Goal: Task Accomplishment & Management: Manage account settings

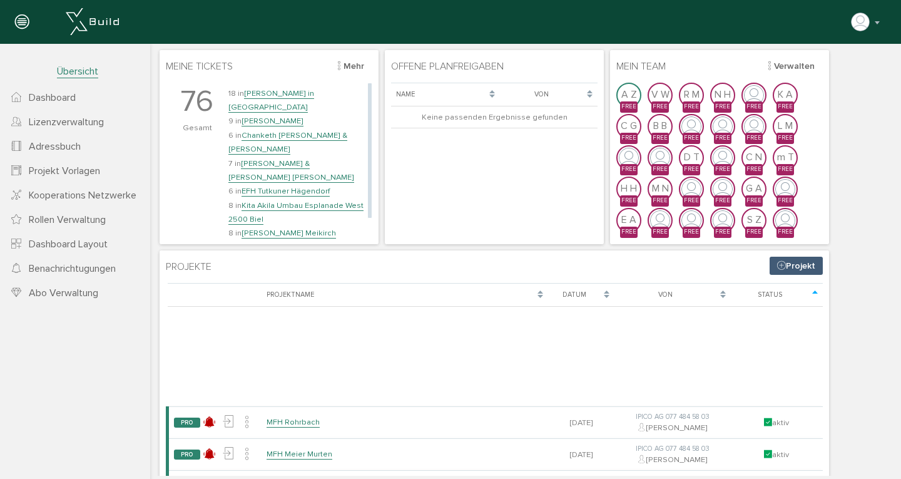
click at [269, 130] on link "Chanketh [PERSON_NAME] & [PERSON_NAME]" at bounding box center [287, 142] width 119 height 24
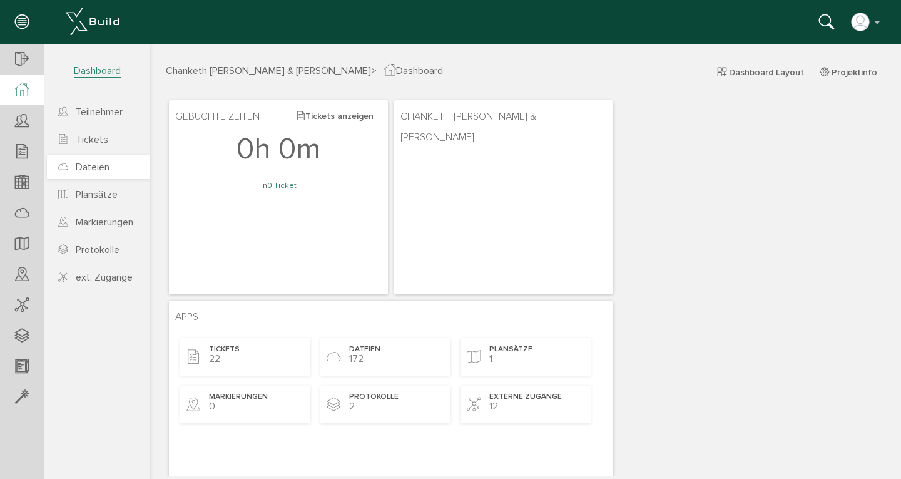
click at [92, 168] on span "Dateien" at bounding box center [93, 167] width 34 height 13
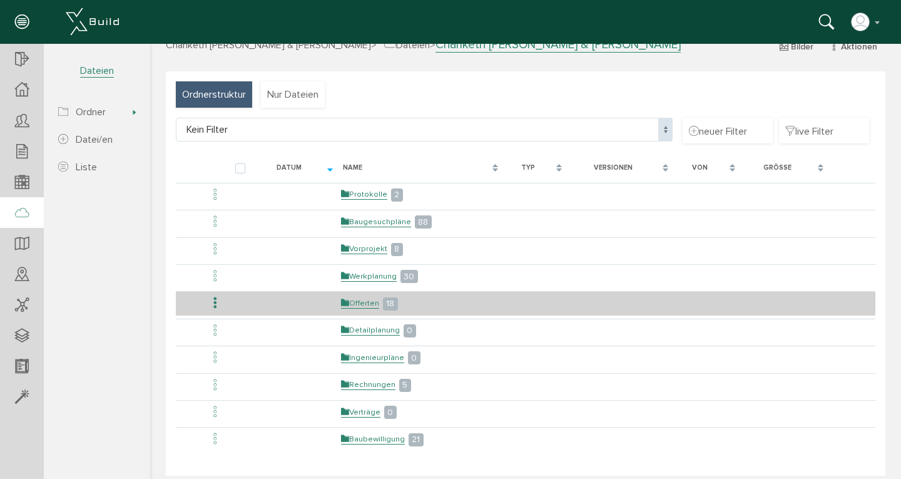
scroll to position [61, 0]
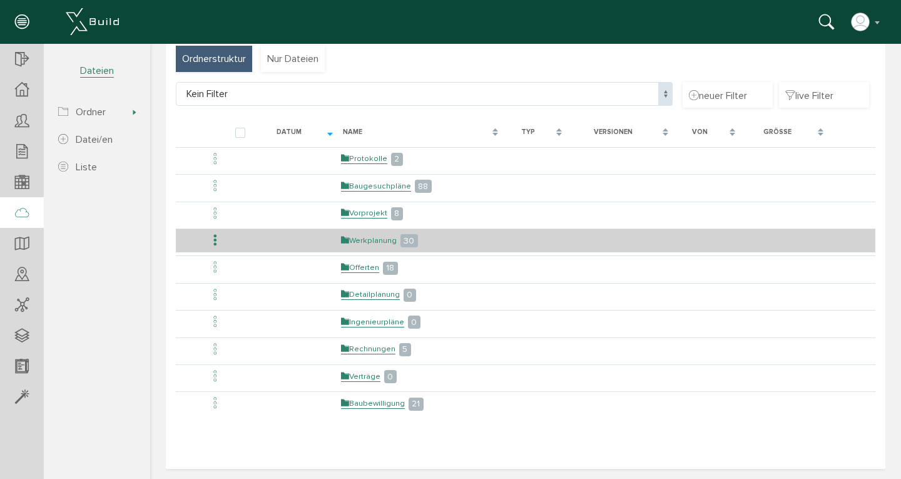
click at [362, 238] on link "Werkplanung" at bounding box center [369, 240] width 56 height 11
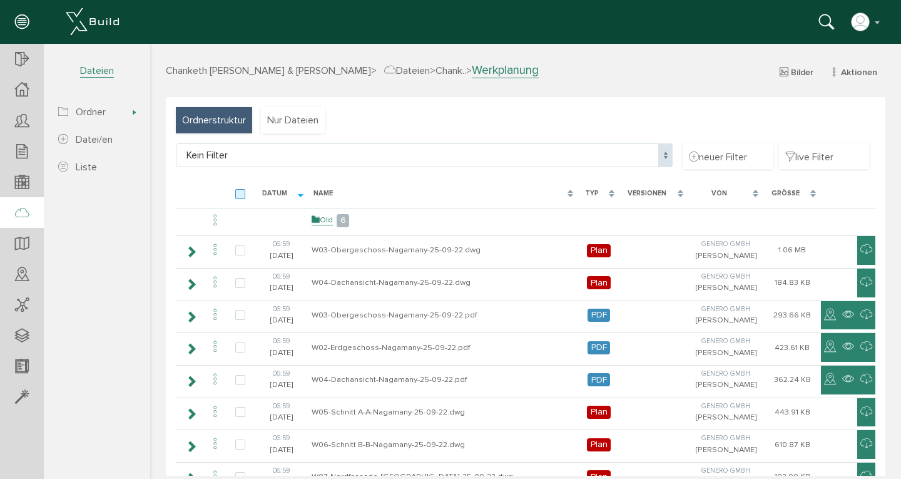
click at [240, 197] on label at bounding box center [242, 194] width 15 height 11
click at [240, 197] on input "checkbox" at bounding box center [239, 193] width 8 height 8
checkbox input "true"
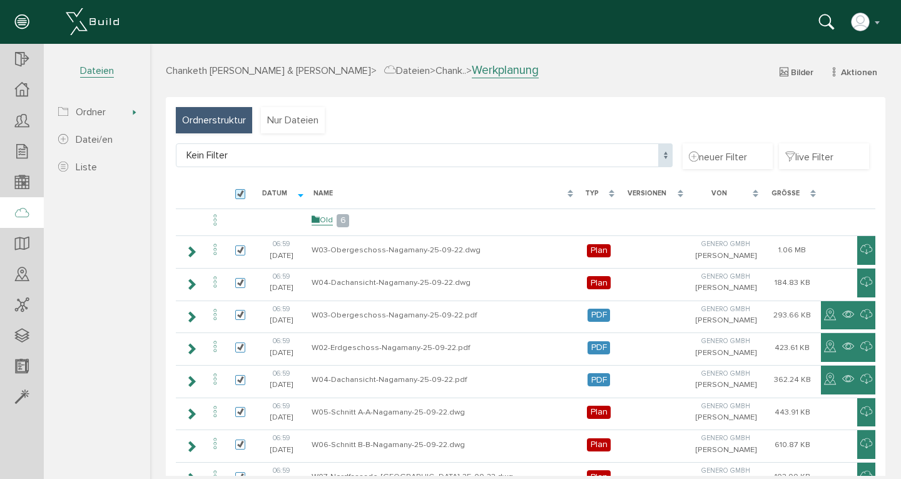
checkbox input "true"
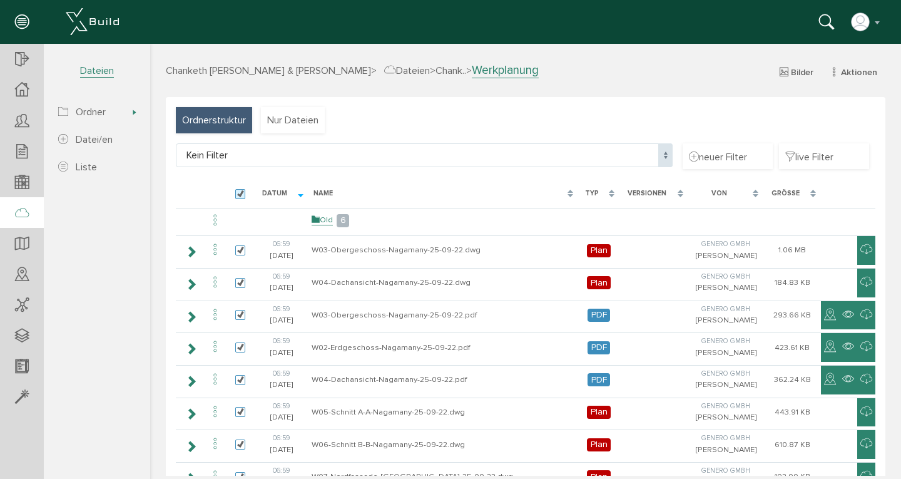
checkbox input "true"
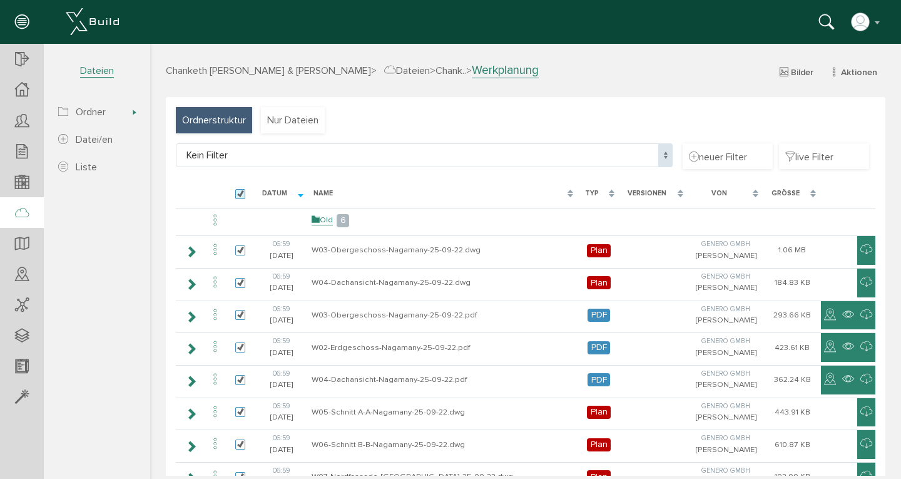
checkbox input "true"
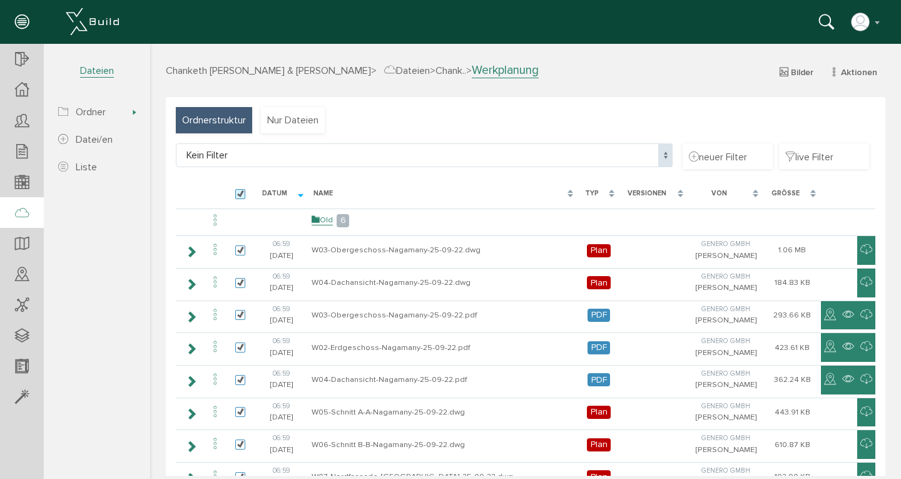
checkbox input "true"
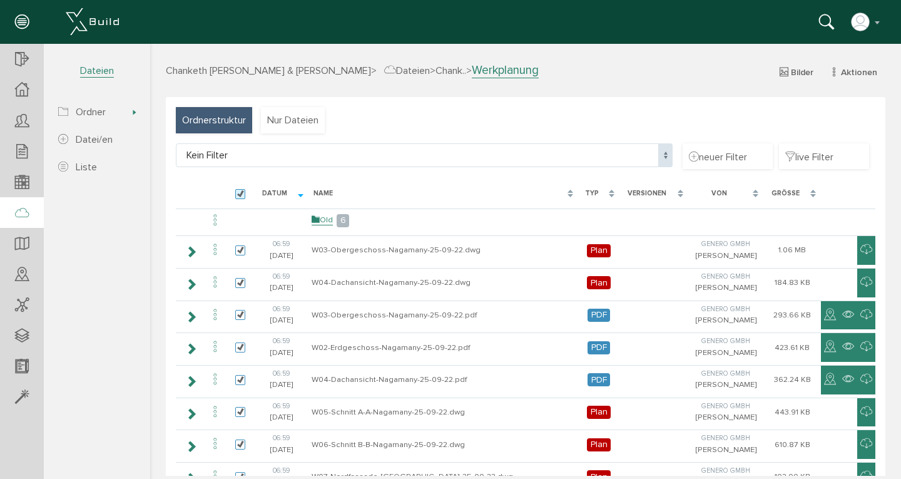
checkbox input "true"
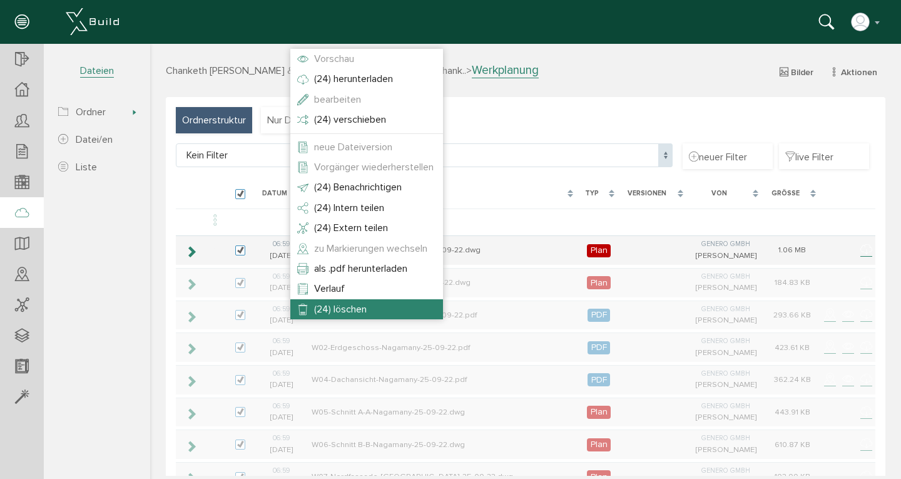
click at [324, 306] on span "(24) löschen" at bounding box center [340, 309] width 53 height 13
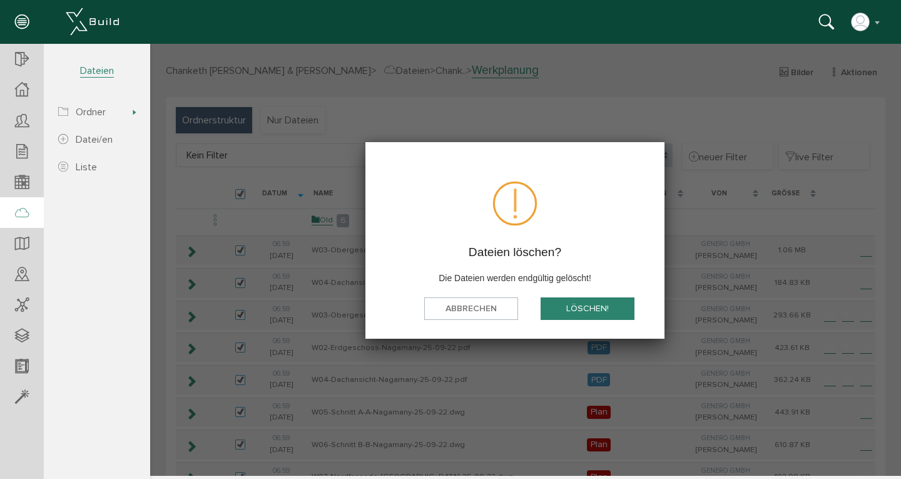
click at [580, 305] on button "löschen!" at bounding box center [588, 308] width 94 height 23
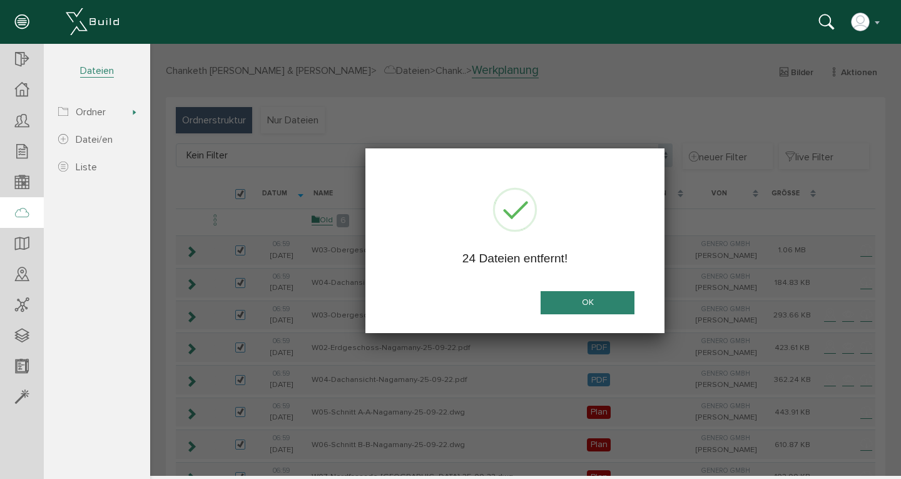
click at [579, 304] on button "OK" at bounding box center [588, 302] width 94 height 23
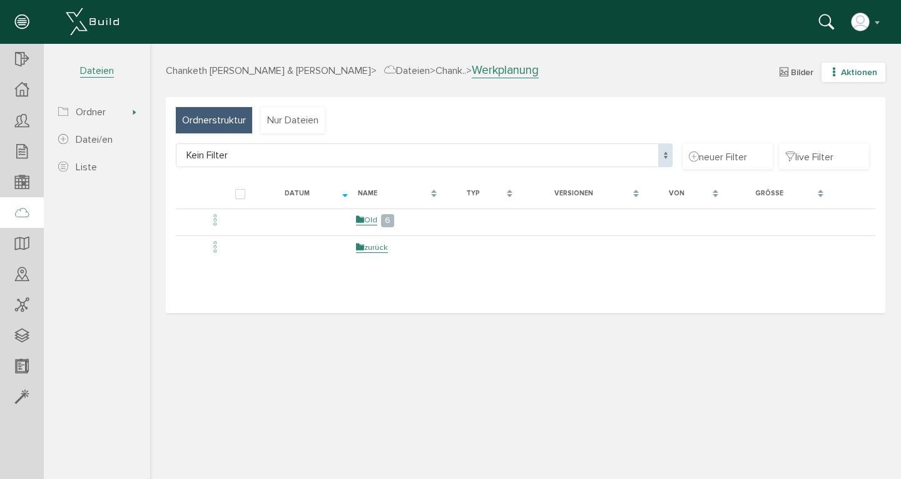
click at [838, 74] on icon "button" at bounding box center [834, 72] width 9 height 11
click at [834, 115] on link "neue Datei/en" at bounding box center [845, 114] width 99 height 19
select select "D-67a0872cb4d333_89800813"
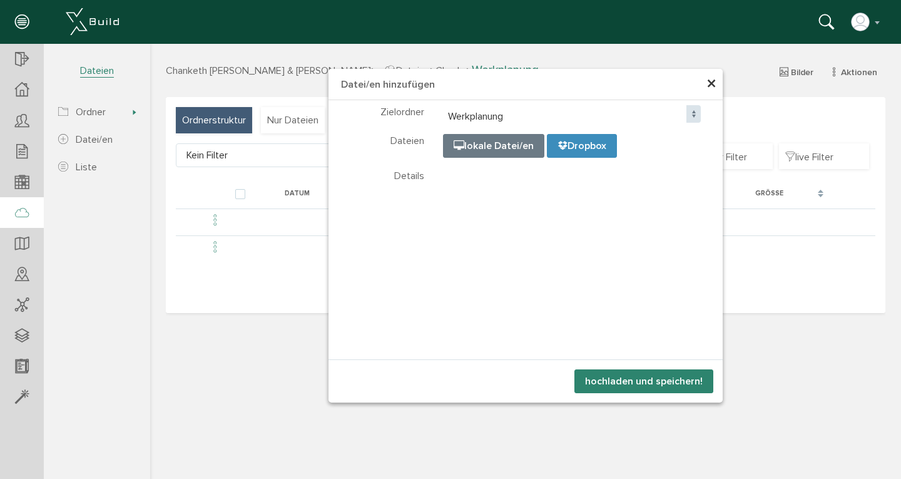
select select "D-67a0872cb4d333_89800813"
click at [495, 144] on input "file" at bounding box center [757, 197] width 626 height 125
type input "C:\fakepath\W01-Untergeschoss-Nagamany-25-09-22.pdf"
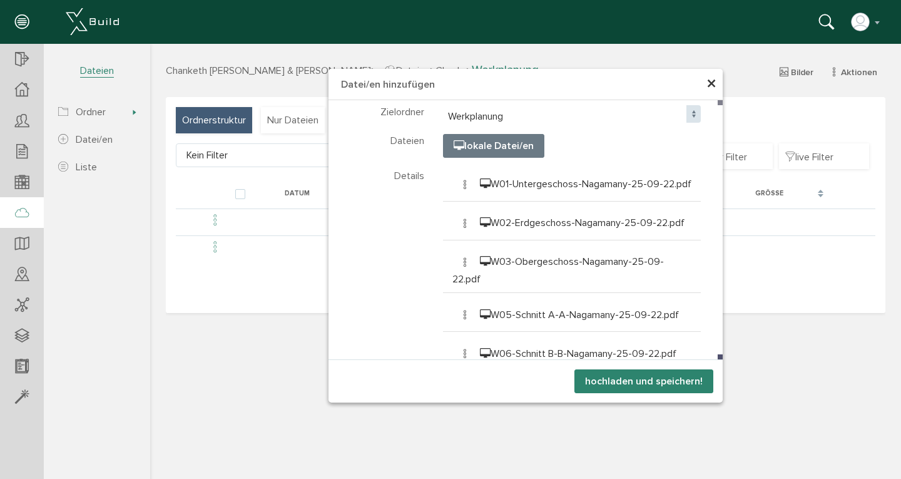
click at [633, 379] on button "hochladen und speichern!" at bounding box center [644, 381] width 139 height 24
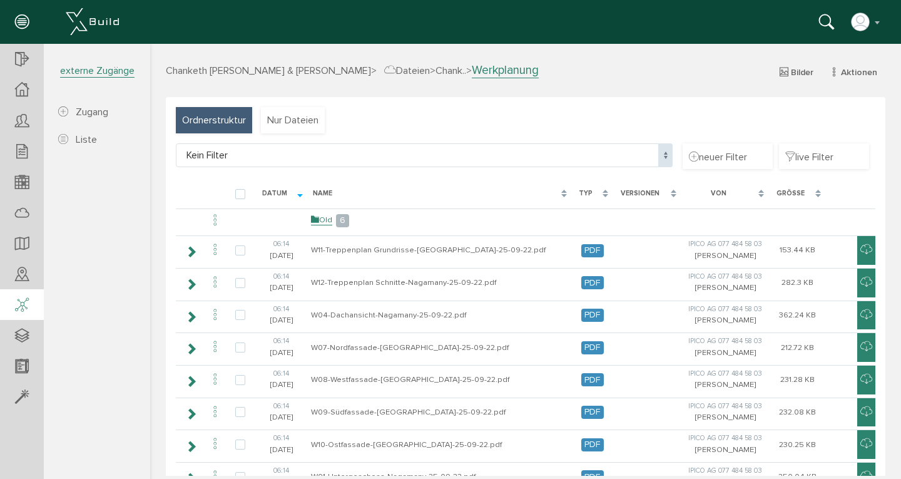
click at [18, 305] on icon at bounding box center [22, 306] width 14 height 18
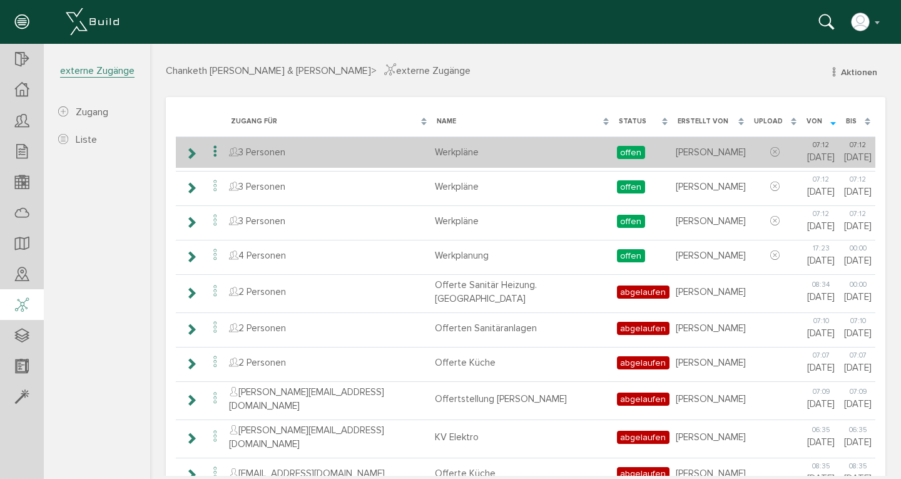
click at [192, 157] on icon at bounding box center [191, 153] width 12 height 10
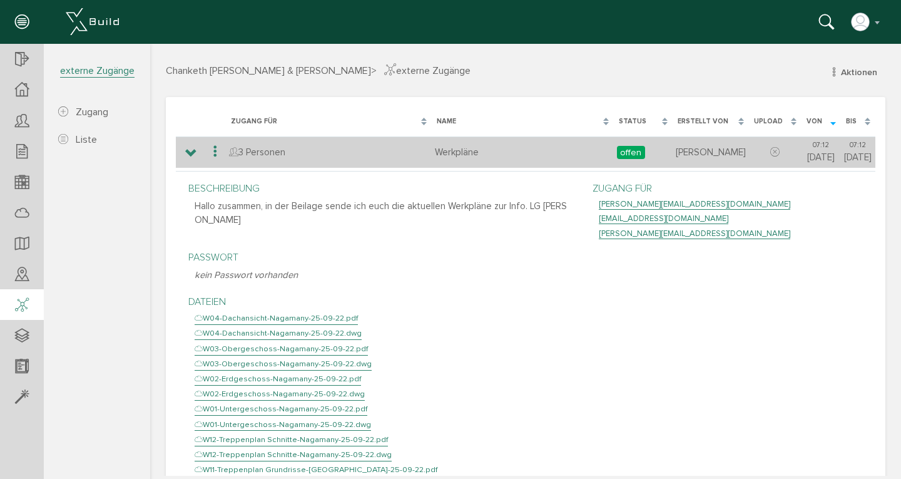
click at [192, 157] on icon at bounding box center [191, 153] width 12 height 10
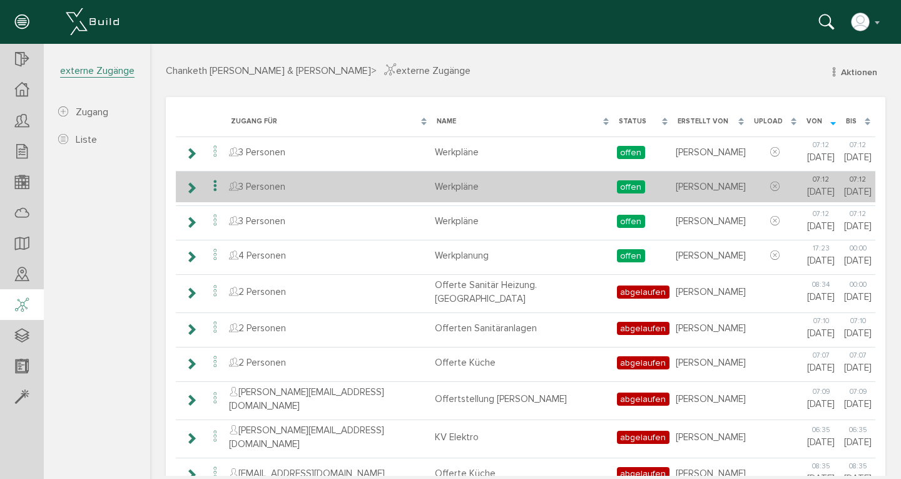
click at [192, 191] on icon at bounding box center [191, 188] width 12 height 10
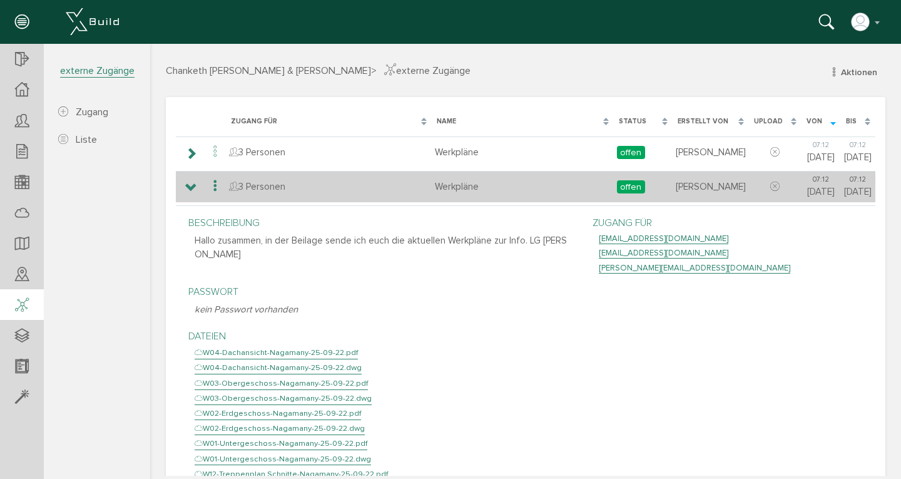
click at [192, 191] on icon at bounding box center [191, 188] width 12 height 10
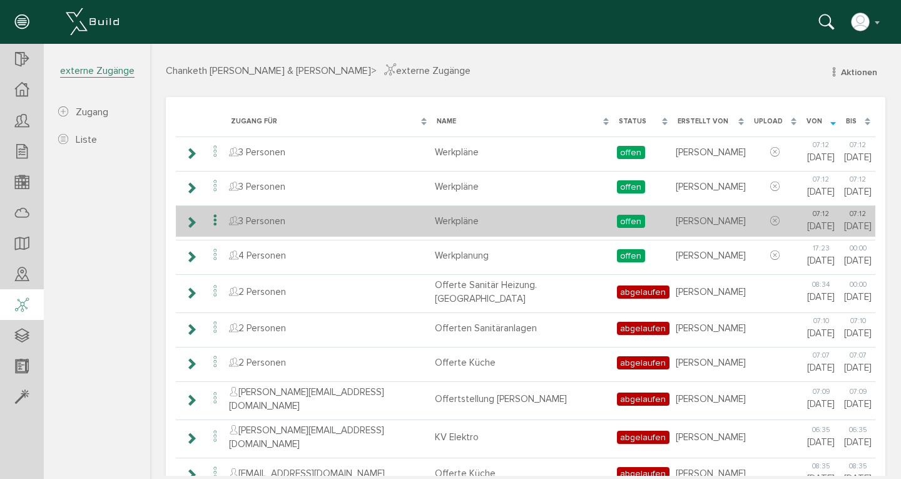
click at [193, 222] on icon at bounding box center [191, 222] width 12 height 10
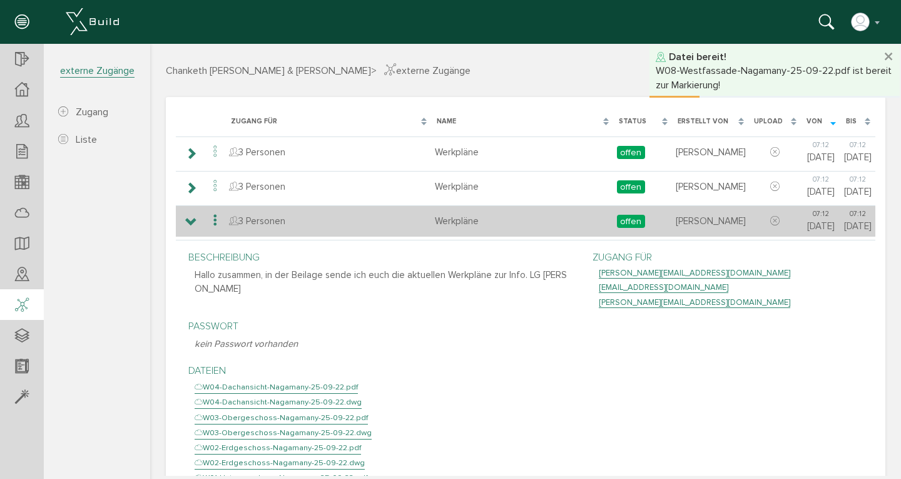
click at [193, 222] on icon at bounding box center [191, 222] width 12 height 10
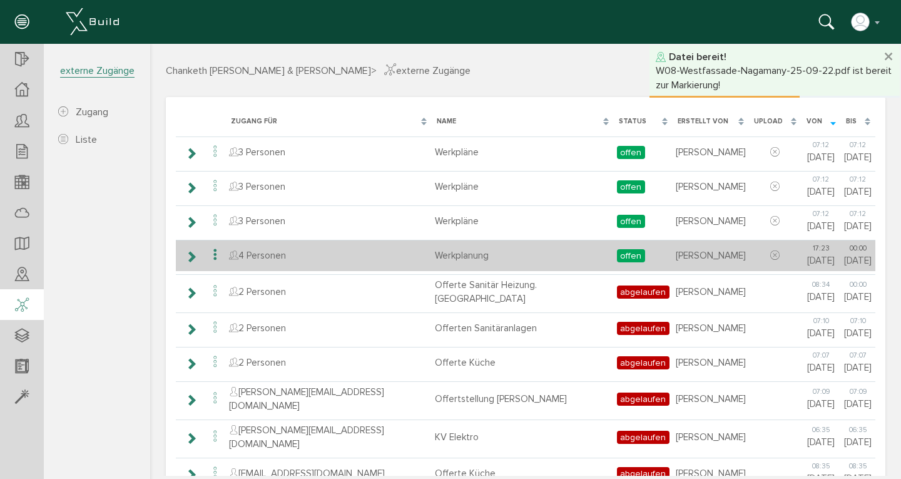
click at [194, 257] on icon at bounding box center [191, 257] width 12 height 10
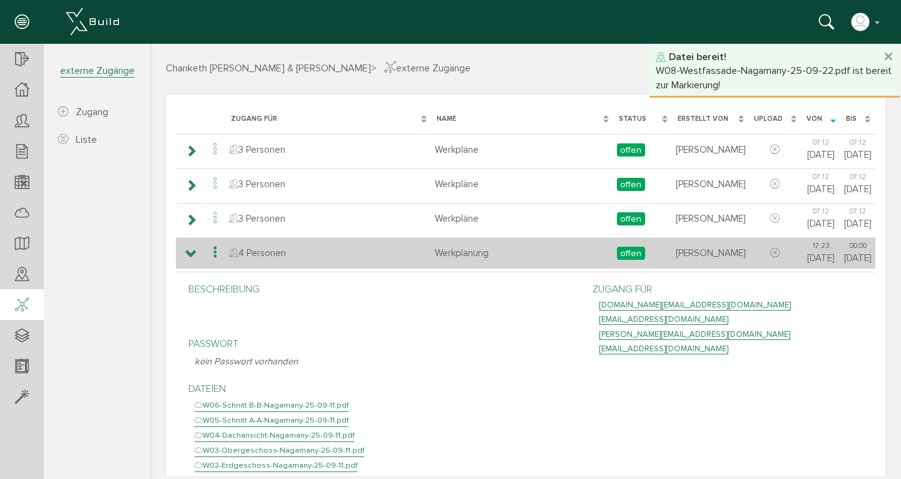
scroll to position [5, 0]
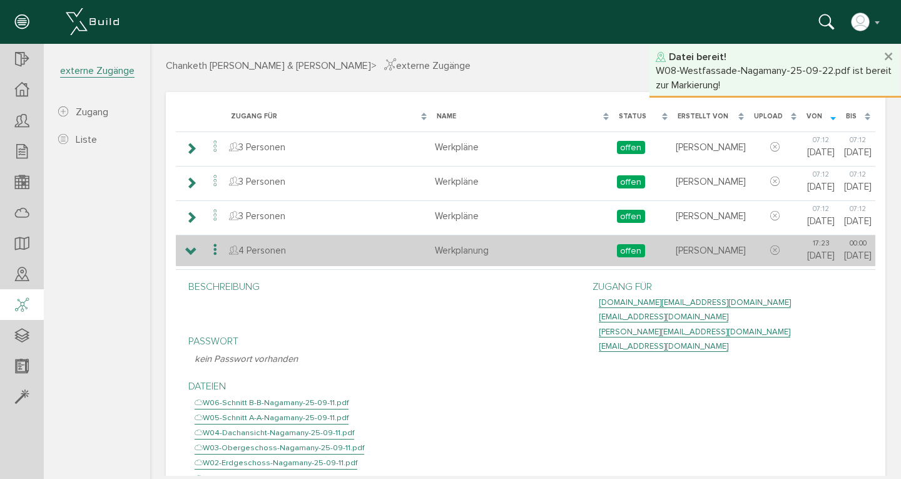
click at [194, 254] on icon at bounding box center [191, 252] width 12 height 10
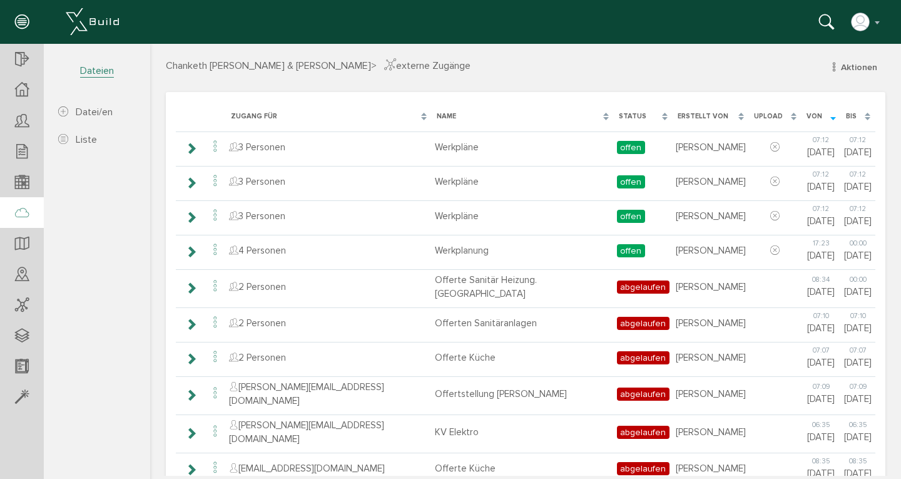
click at [24, 210] on icon at bounding box center [22, 214] width 14 height 18
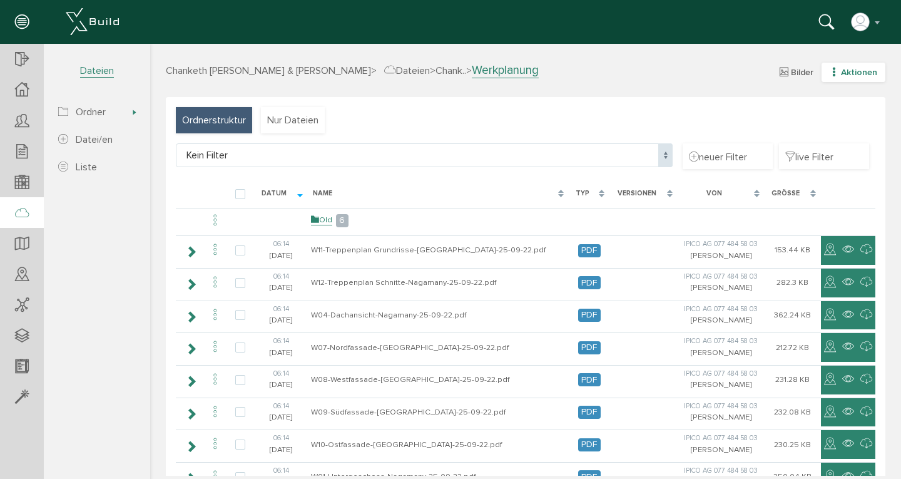
click at [841, 74] on span "Aktionen" at bounding box center [859, 72] width 36 height 11
click at [817, 162] on link "Ordner" at bounding box center [845, 162] width 99 height 19
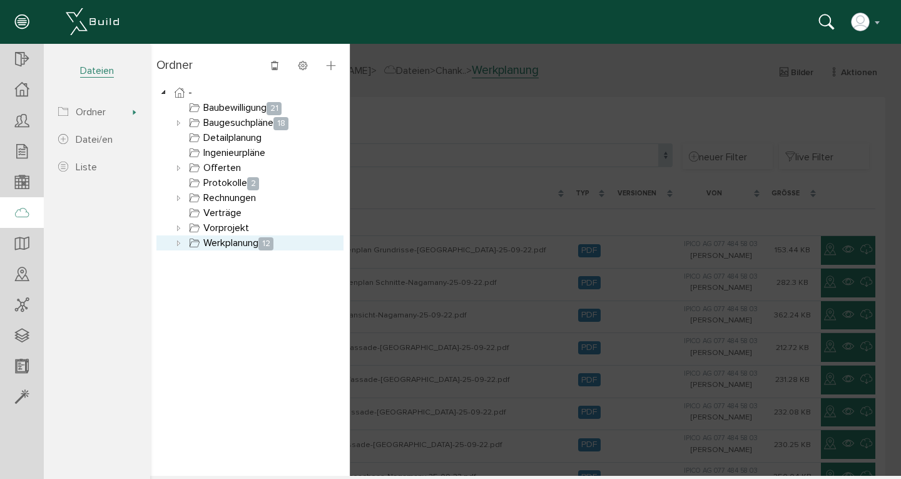
click at [220, 246] on link "Werkplanung 12" at bounding box center [232, 242] width 90 height 15
click at [179, 244] on icon at bounding box center [179, 242] width 15 height 15
click at [98, 114] on span "Ordner" at bounding box center [91, 112] width 30 height 13
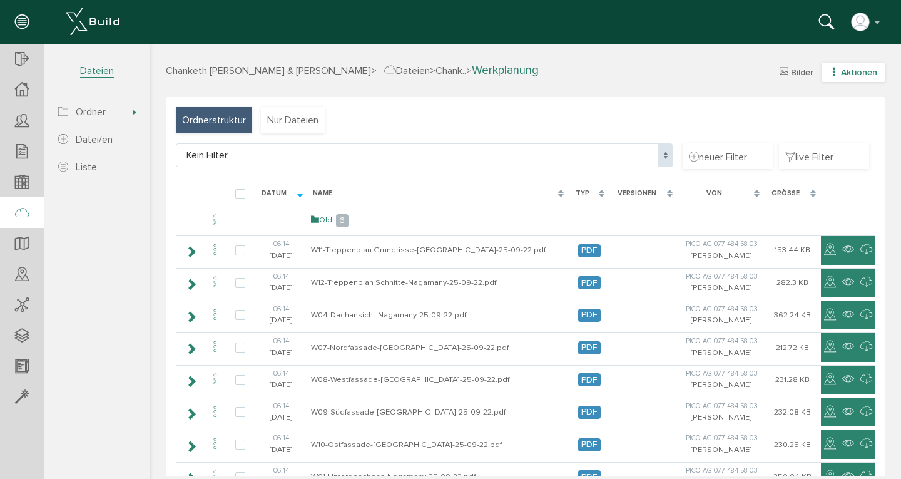
click at [830, 69] on icon "button" at bounding box center [834, 72] width 9 height 11
click at [830, 74] on icon "button" at bounding box center [834, 72] width 9 height 11
click at [830, 73] on icon "button" at bounding box center [834, 72] width 9 height 11
click at [820, 130] on link "neuer Ordner" at bounding box center [845, 133] width 99 height 19
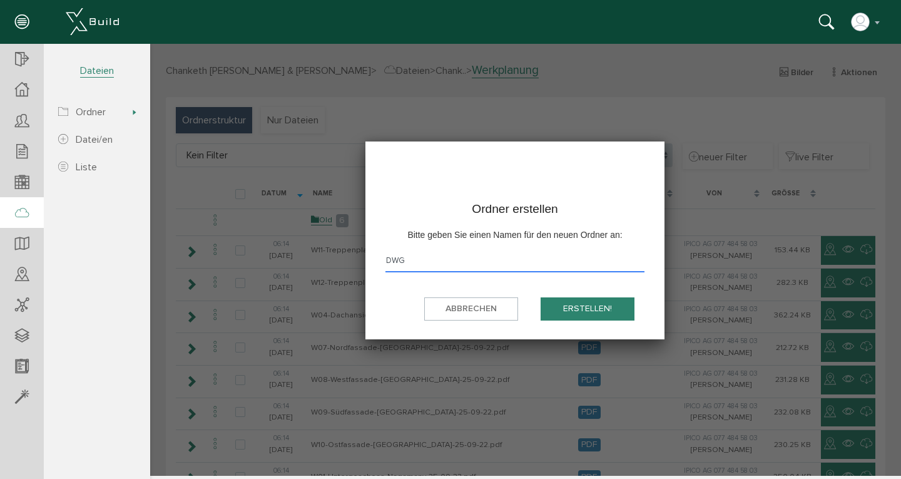
type input "DWG"
click at [583, 306] on button "erstellen!" at bounding box center [588, 308] width 94 height 23
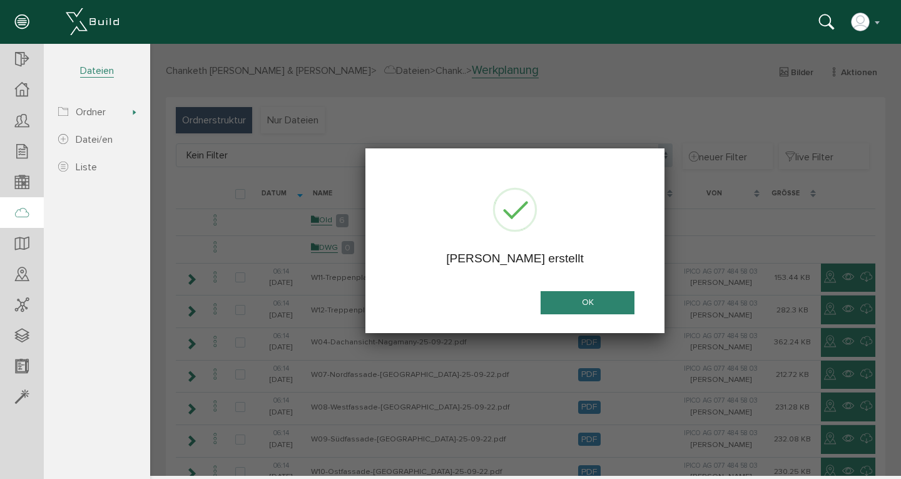
click at [583, 301] on button "OK" at bounding box center [588, 302] width 94 height 23
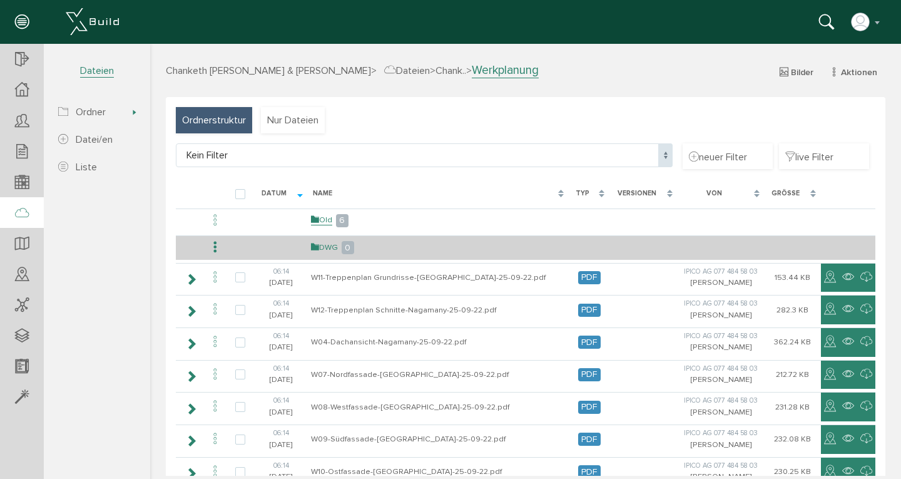
click at [326, 244] on link "DWG" at bounding box center [324, 247] width 27 height 11
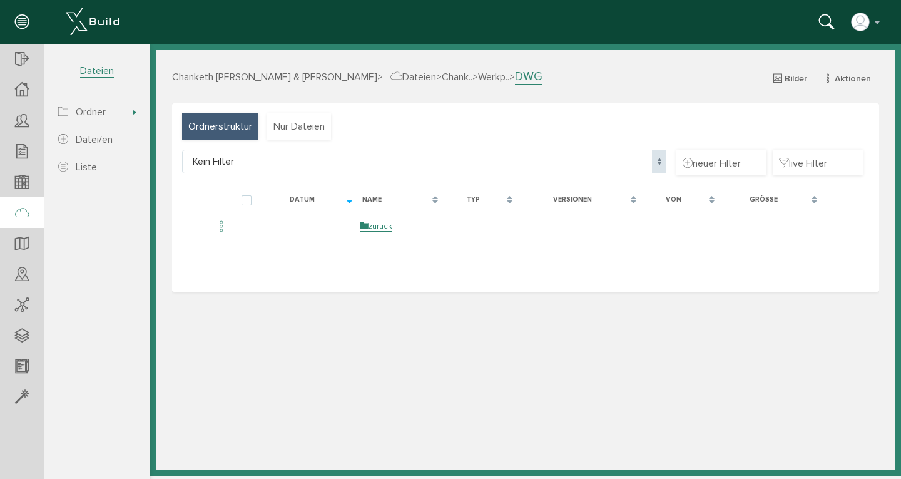
select select "D-68e73841d38706_67700453"
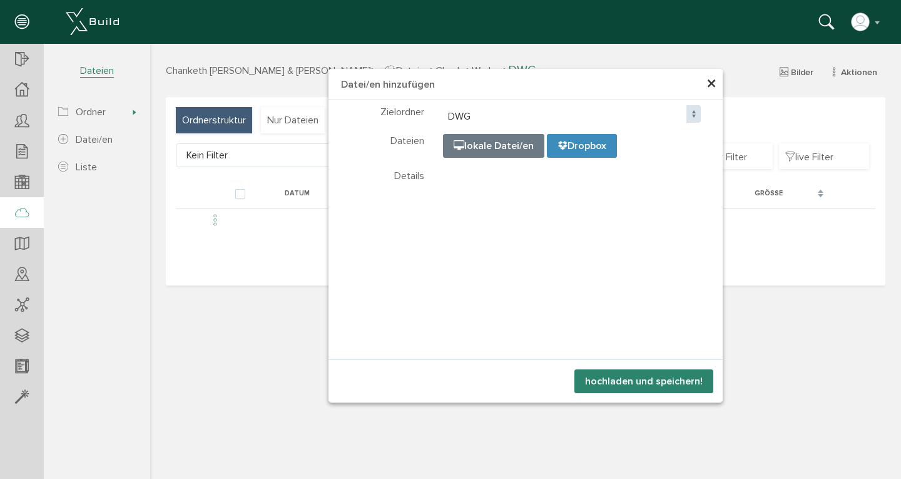
select select "D-68e73841d38706_67700453"
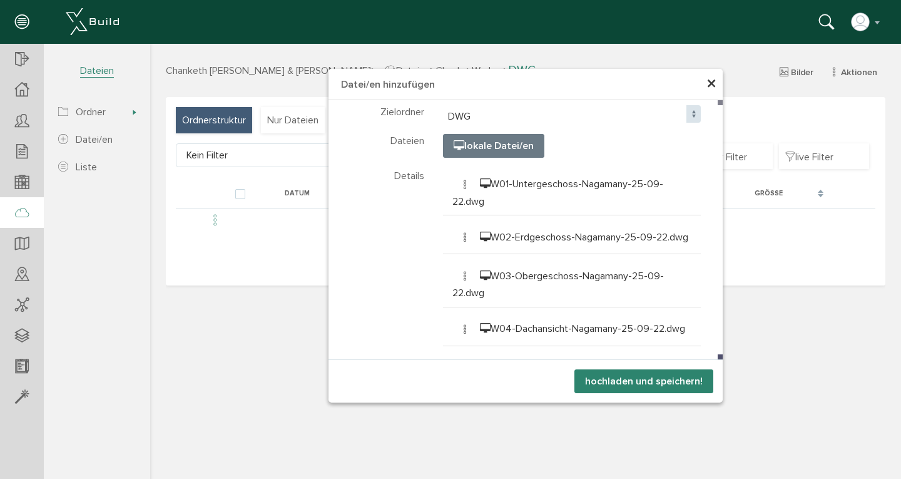
click at [620, 382] on button "hochladen und speichern!" at bounding box center [644, 381] width 139 height 24
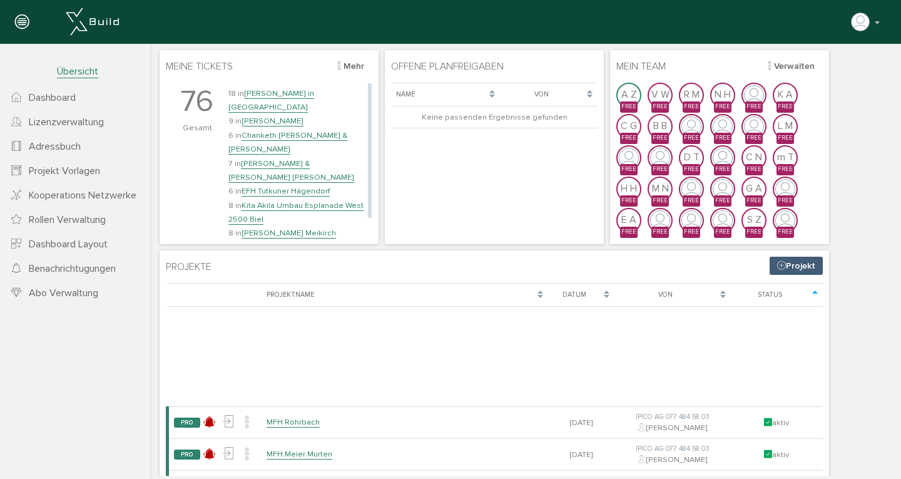
click at [283, 130] on link "Chanketh [PERSON_NAME] & [PERSON_NAME]" at bounding box center [287, 142] width 119 height 24
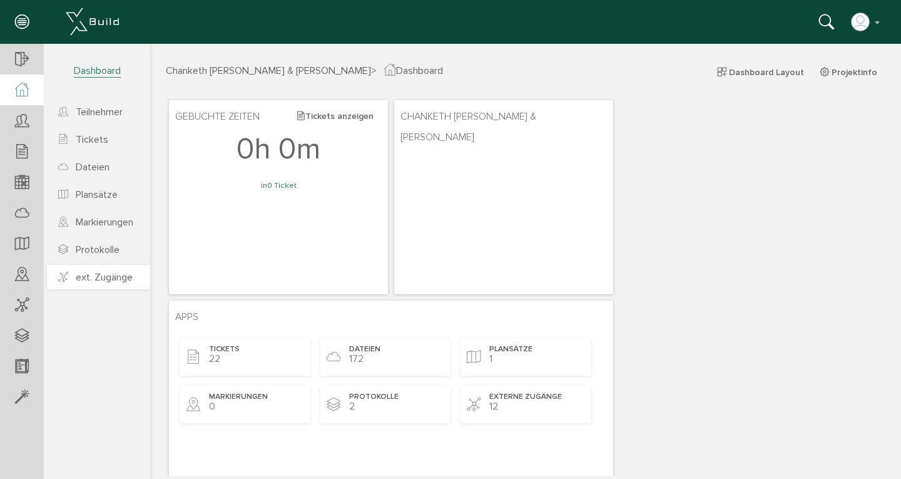
click at [97, 279] on span "ext. Zugänge" at bounding box center [104, 277] width 57 height 13
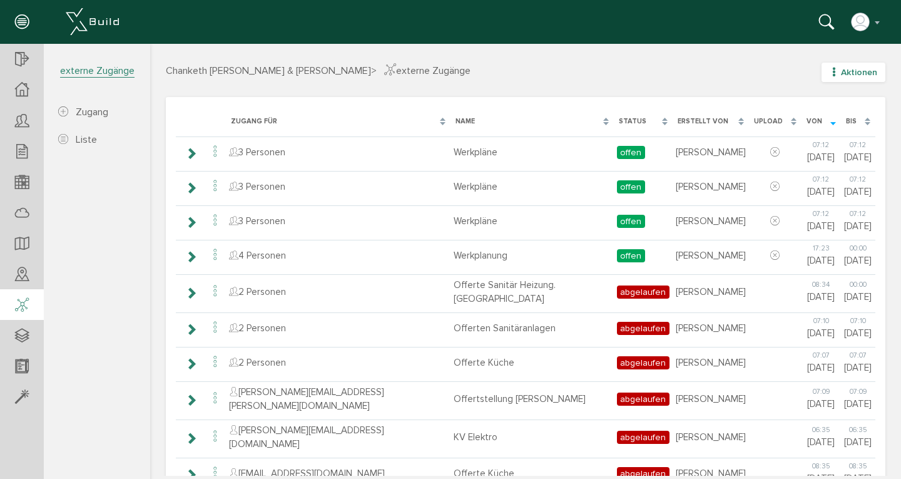
click at [830, 71] on icon "button" at bounding box center [834, 72] width 9 height 11
click at [818, 116] on link "neuer Zugang" at bounding box center [845, 114] width 99 height 19
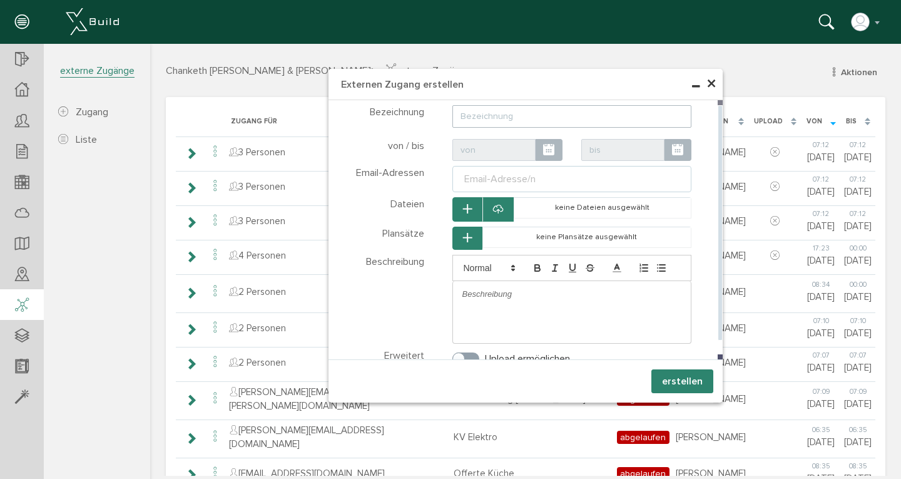
click at [563, 110] on input "text" at bounding box center [573, 116] width 240 height 23
type input "cugis"
click at [543, 183] on ul "Email-Adresse/n" at bounding box center [573, 179] width 240 height 26
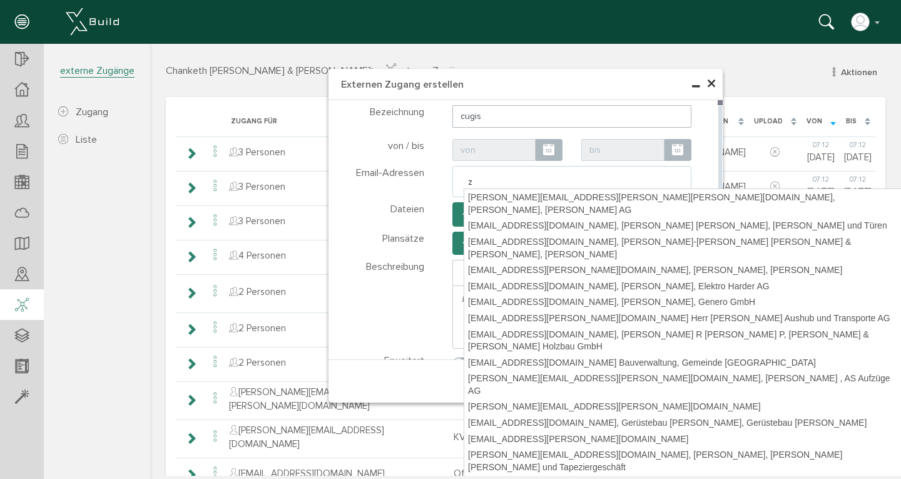
type input "zu"
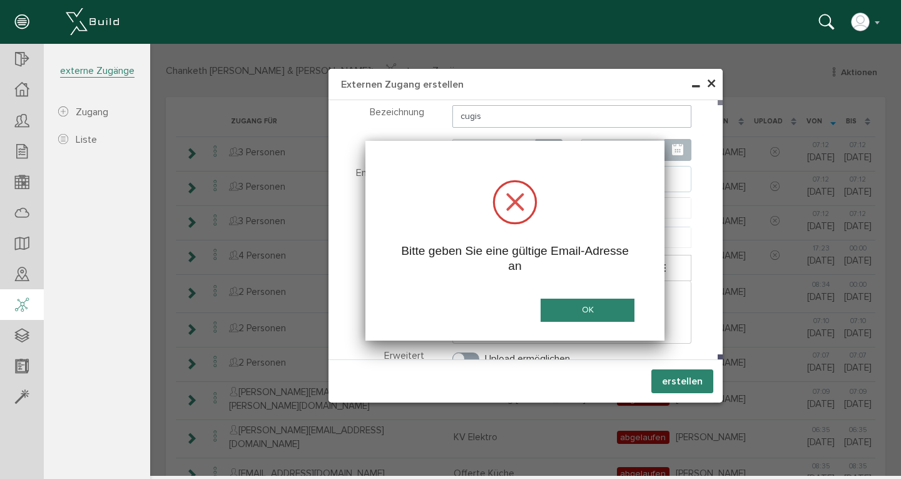
drag, startPoint x: 492, startPoint y: 178, endPoint x: 422, endPoint y: 182, distance: 70.2
click at [422, 44] on body "erweiterte Suche Datum durchsuchen Deadline durchsuchen Vorgängerversionen durc…" at bounding box center [525, 44] width 751 height 0
click at [573, 304] on button "OK" at bounding box center [588, 310] width 94 height 23
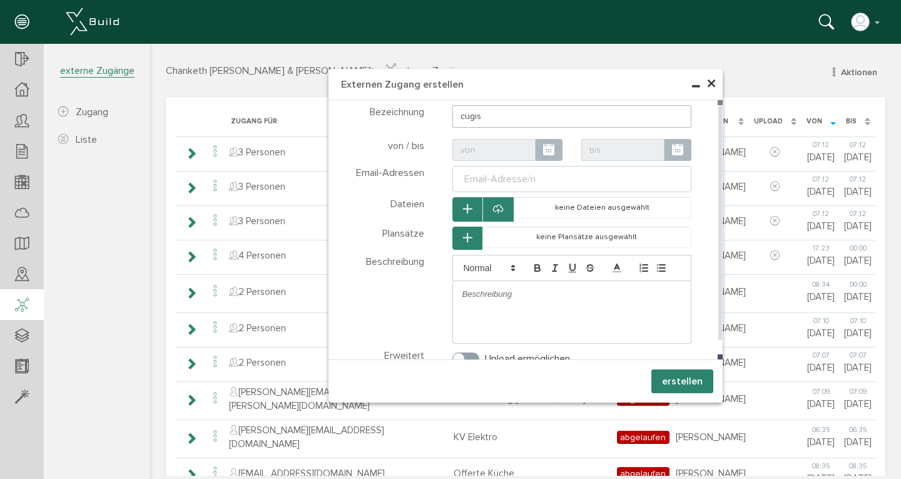
click at [525, 180] on div "Email-Adresse/n" at bounding box center [500, 179] width 76 height 15
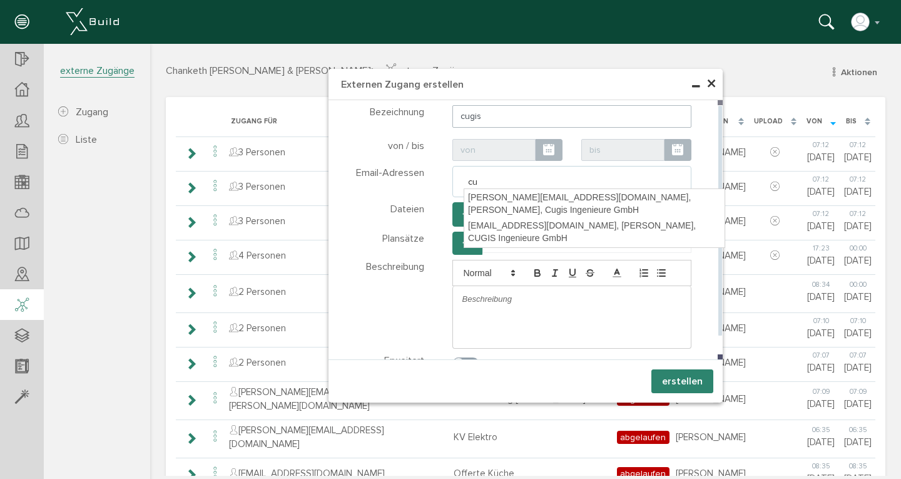
type input "cug"
click at [526, 217] on div "info@cugis.ch, Haris Zulic, CUGIS Ingenieure GmbH" at bounding box center [594, 231] width 260 height 29
type textarea "info@cugis.ch"
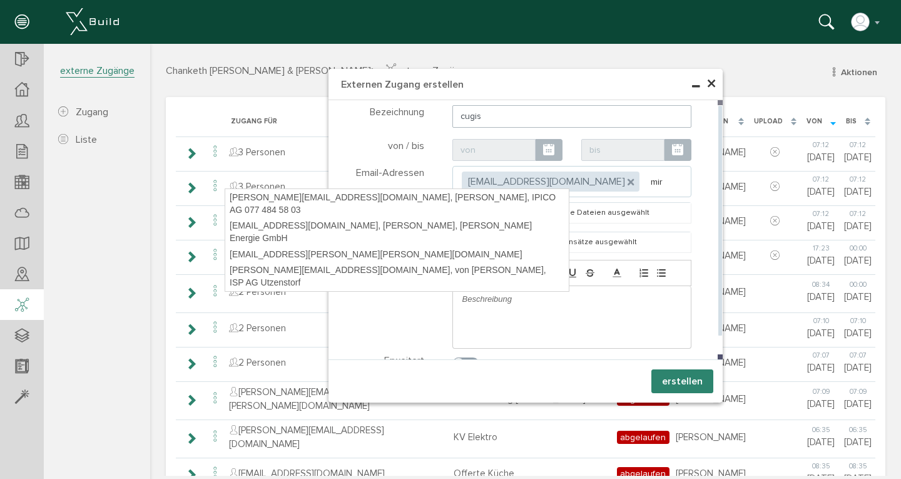
drag, startPoint x: 553, startPoint y: 183, endPoint x: 336, endPoint y: 202, distance: 218.0
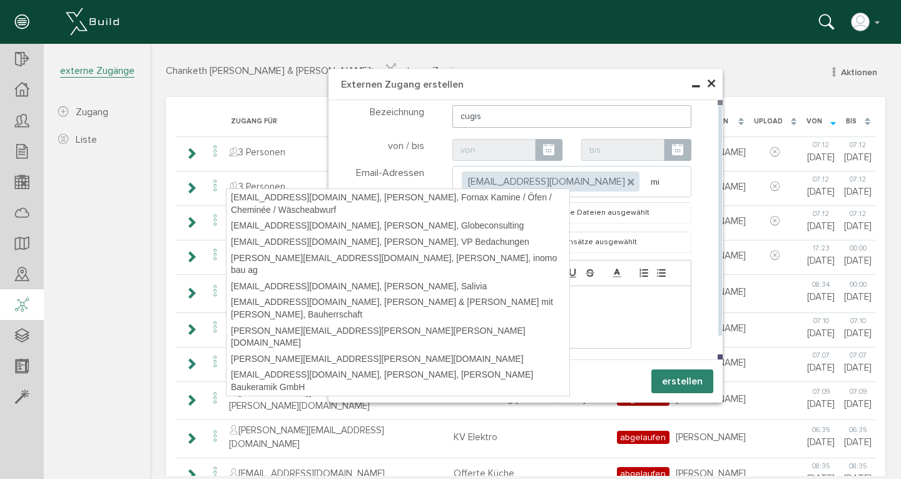
type input "m"
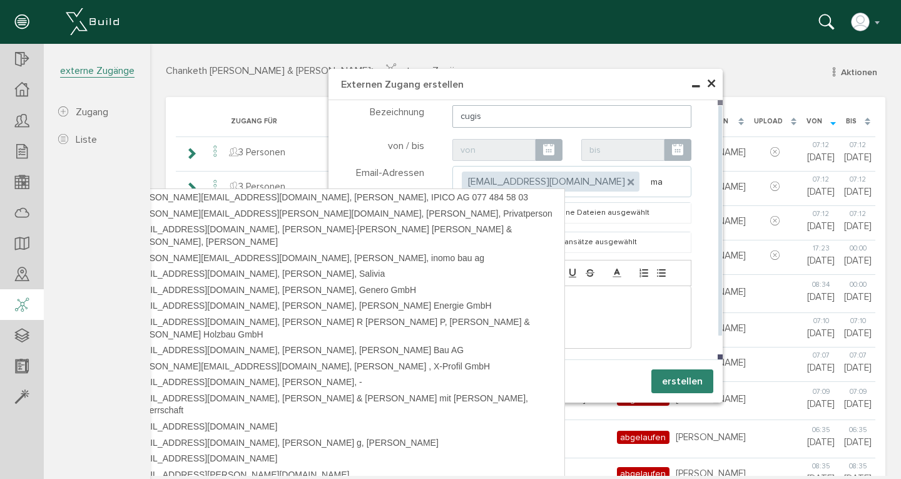
type input "mar"
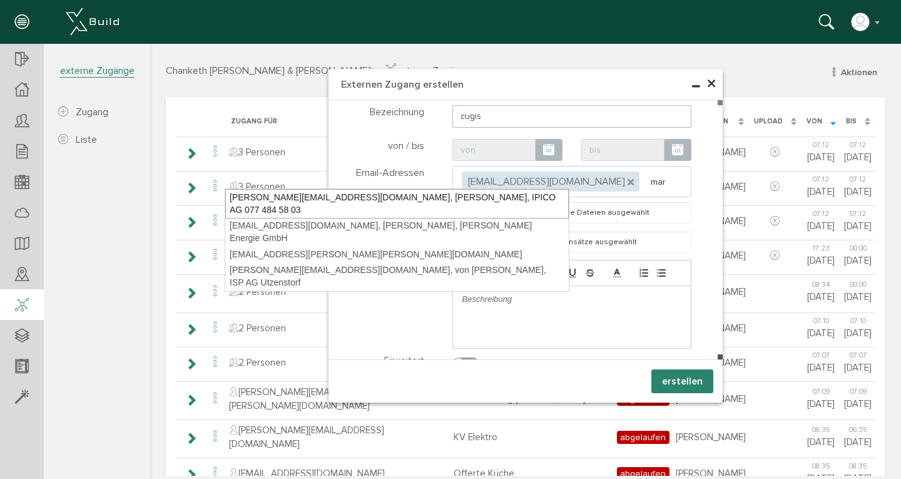
click at [371, 197] on div "markus.baeriswyl@ipicoag.ch, Baeriswyl Markus, IPICO AG 077 484 58 03" at bounding box center [397, 203] width 344 height 29
type textarea "info@cugis.ch,markus.baeriswyl@ipicoag.ch"
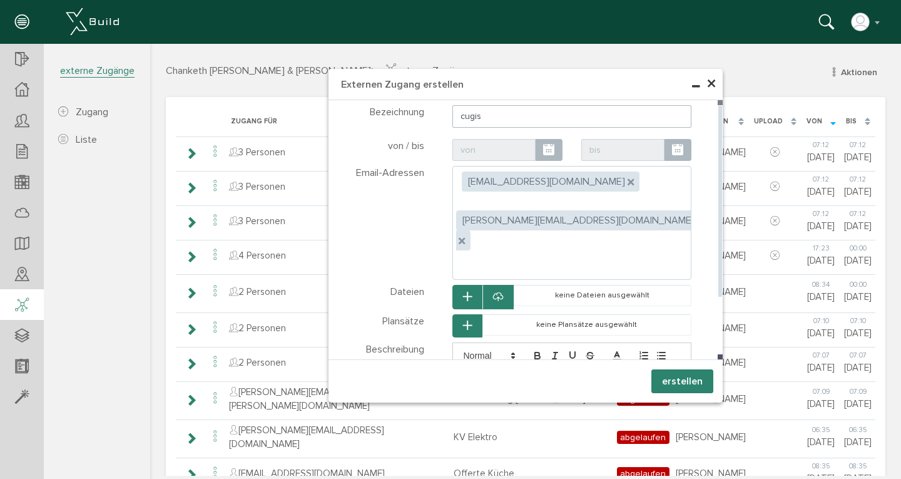
click at [463, 292] on icon "button" at bounding box center [467, 297] width 9 height 11
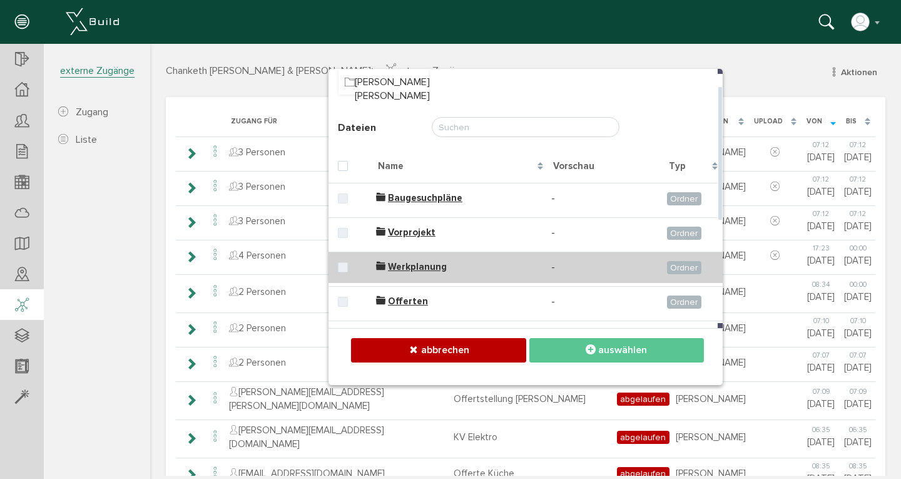
click at [340, 265] on label at bounding box center [345, 267] width 15 height 11
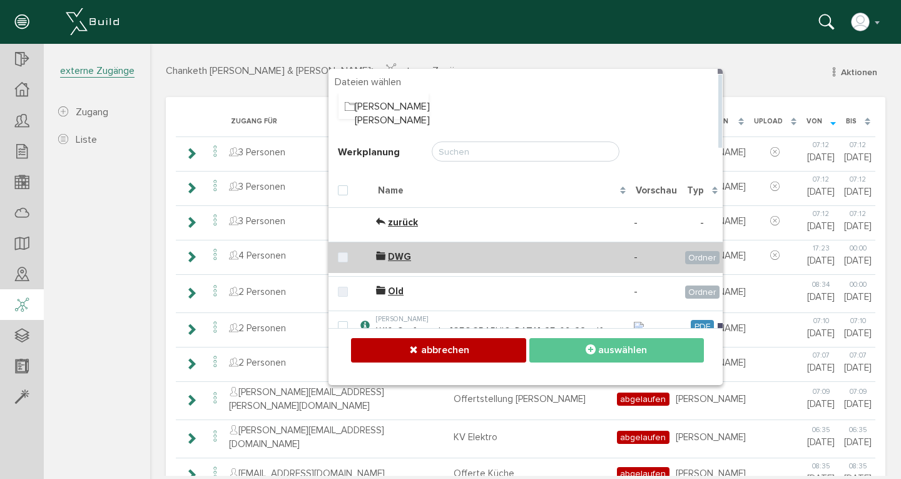
click at [343, 259] on label at bounding box center [345, 257] width 15 height 11
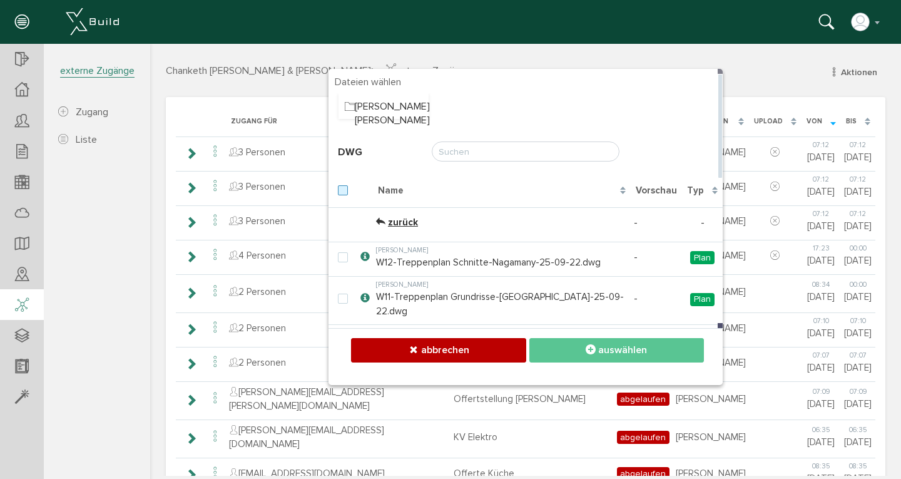
click at [338, 190] on label at bounding box center [345, 190] width 15 height 11
click at [338, 190] on input "checkbox" at bounding box center [342, 189] width 8 height 8
checkbox input "true"
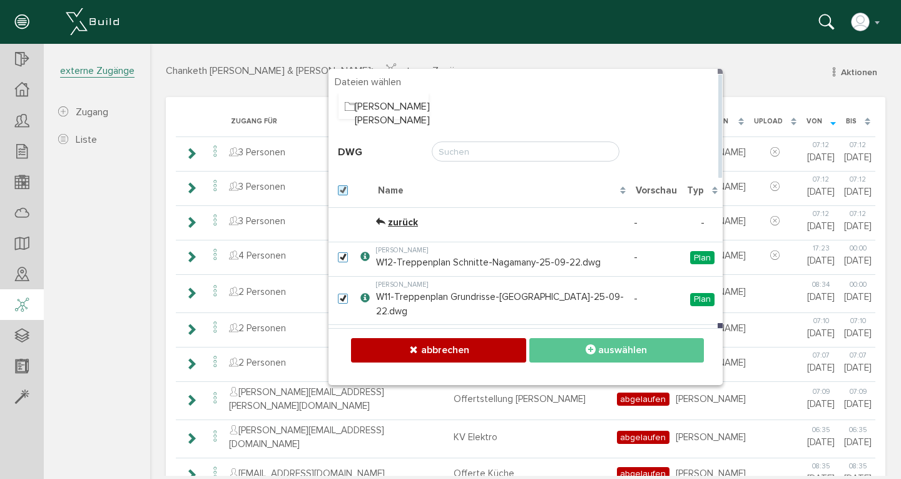
checkbox input "true"
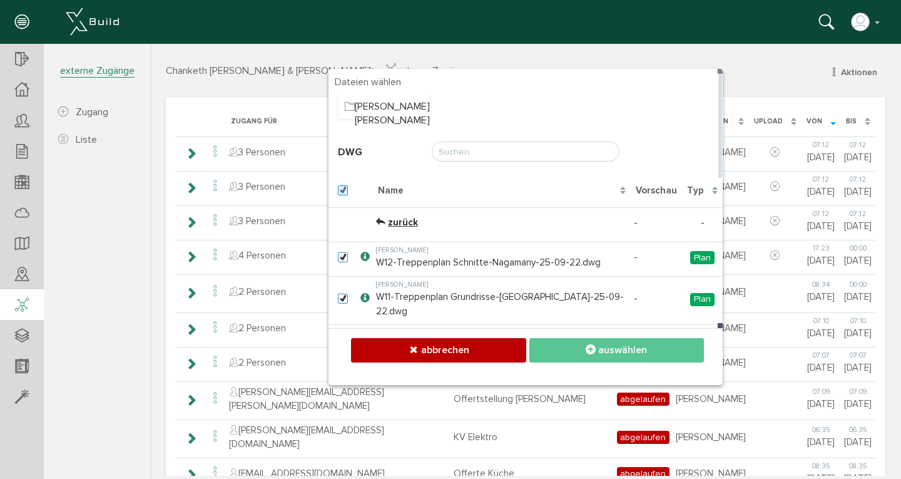
checkbox input "true"
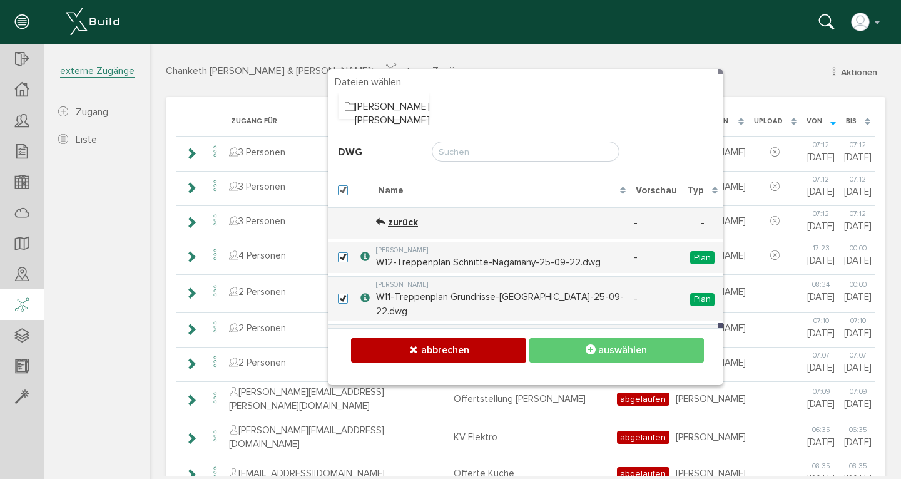
click at [611, 350] on span "auswählen" at bounding box center [622, 350] width 49 height 13
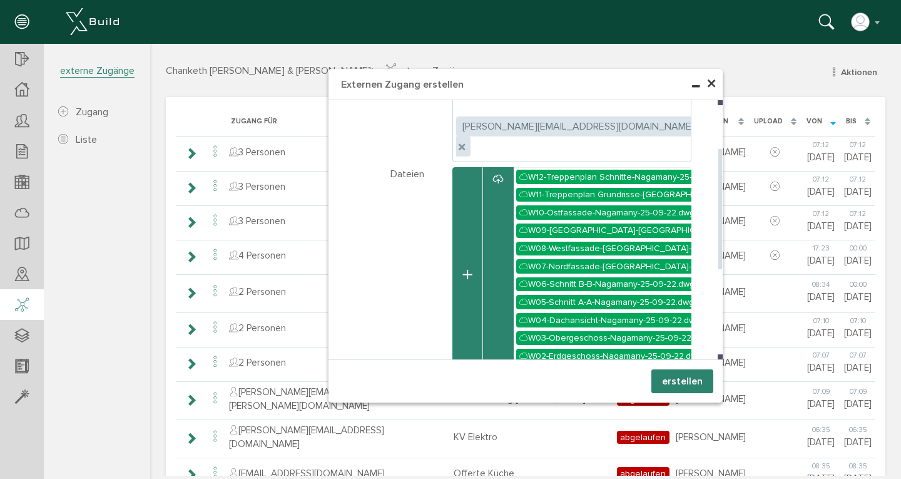
click at [463, 322] on button "button" at bounding box center [468, 275] width 30 height 217
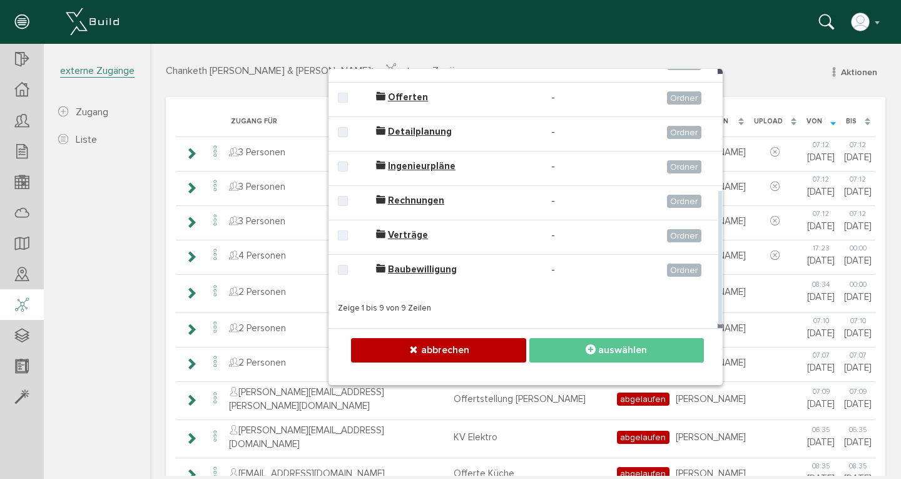
scroll to position [93, 0]
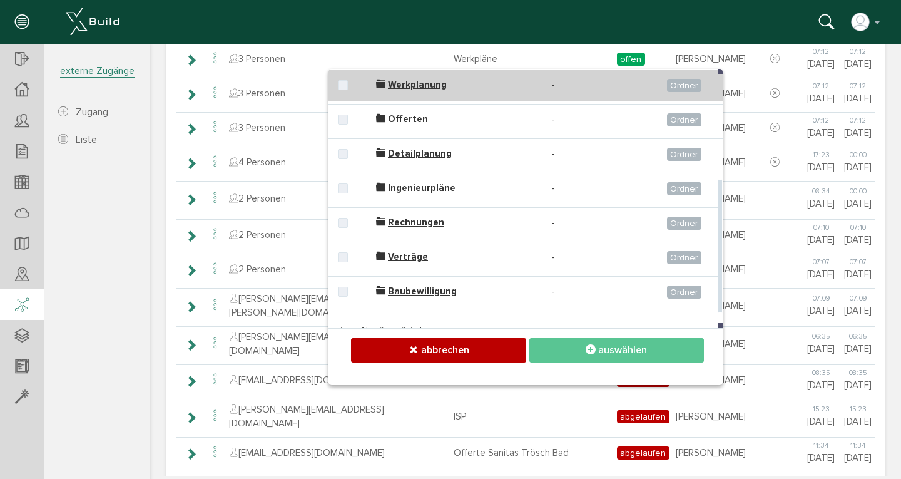
click at [400, 84] on span "Werkplanung" at bounding box center [417, 84] width 59 height 11
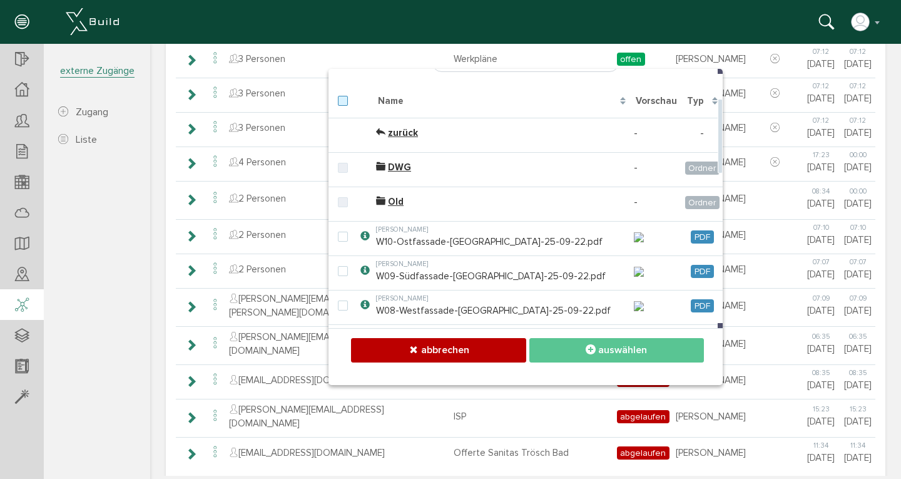
click at [341, 101] on label at bounding box center [345, 101] width 15 height 11
click at [341, 101] on input "checkbox" at bounding box center [342, 100] width 8 height 8
checkbox input "true"
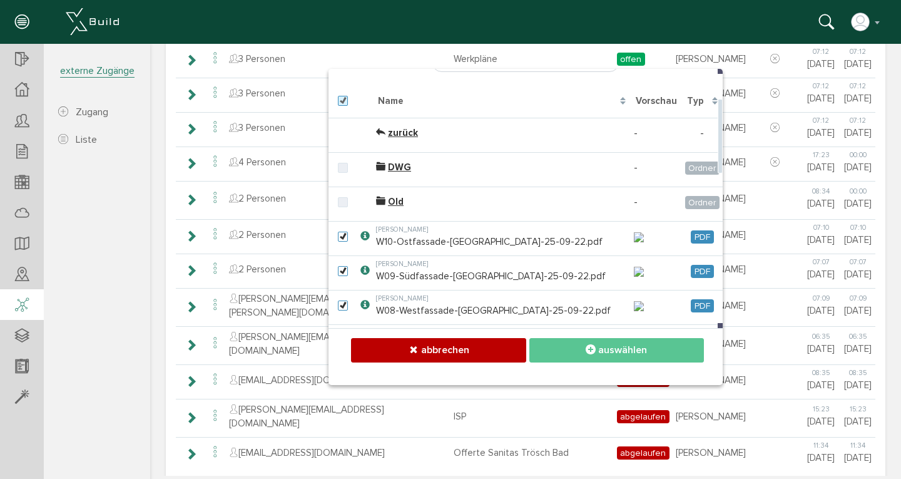
checkbox input "true"
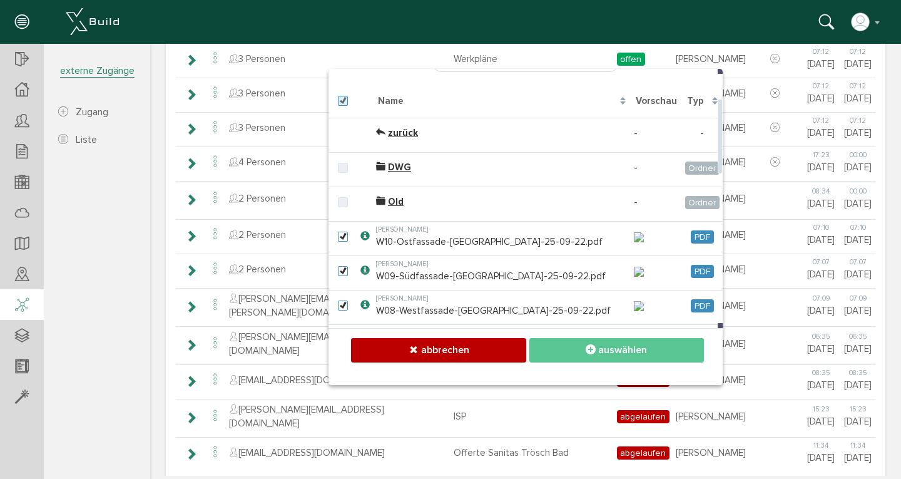
checkbox input "true"
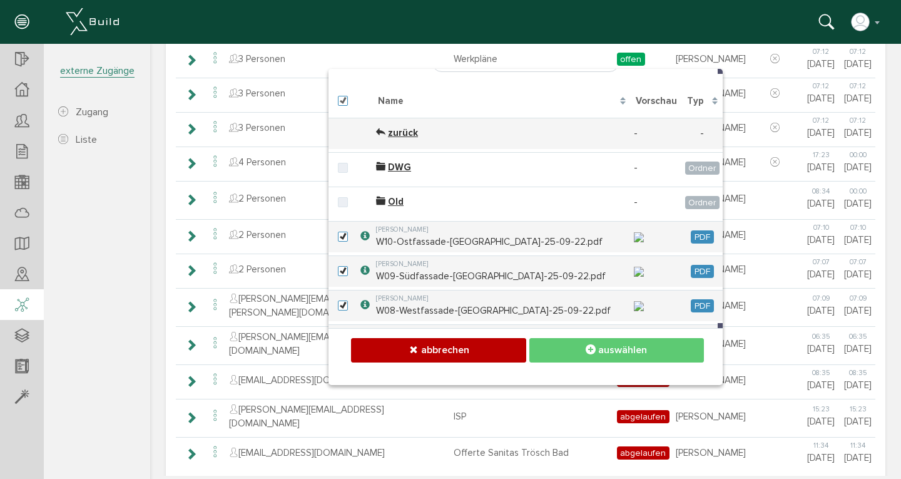
click at [598, 351] on span "auswählen" at bounding box center [622, 350] width 49 height 13
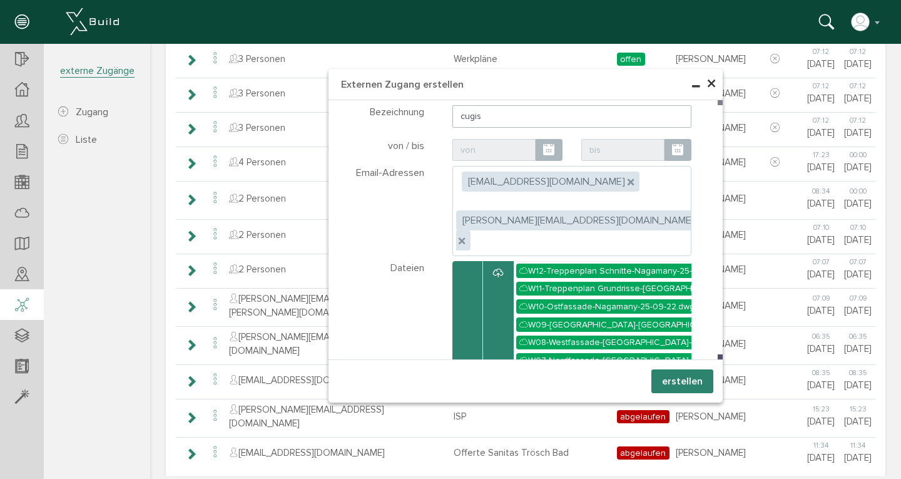
click at [683, 379] on button "erstellen" at bounding box center [683, 381] width 62 height 24
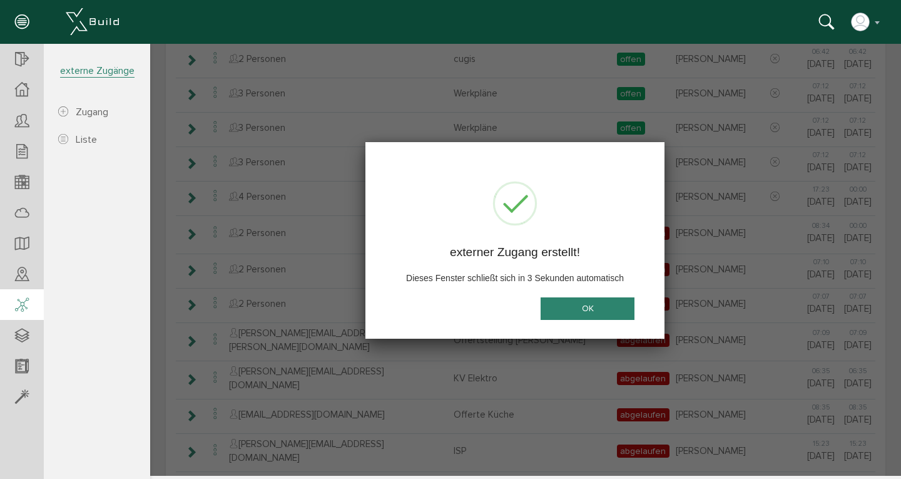
click at [594, 306] on button "OK" at bounding box center [588, 308] width 94 height 23
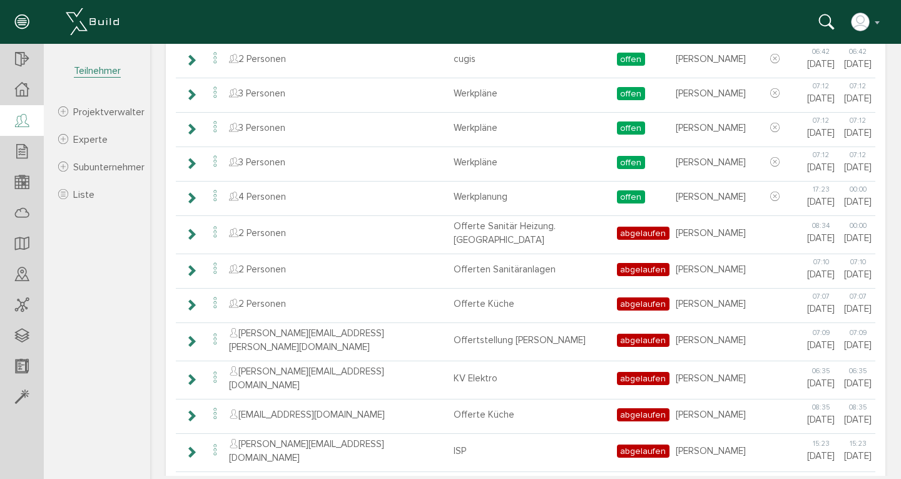
click at [29, 125] on icon at bounding box center [22, 122] width 14 height 18
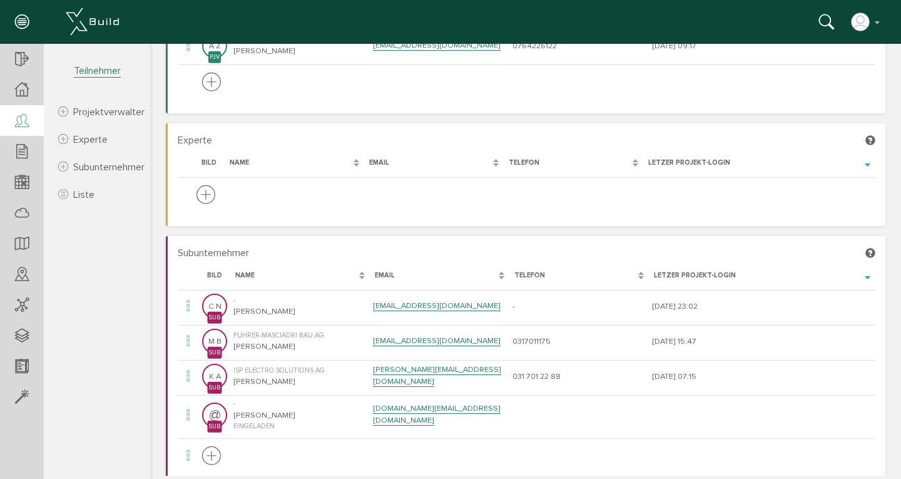
scroll to position [124, 0]
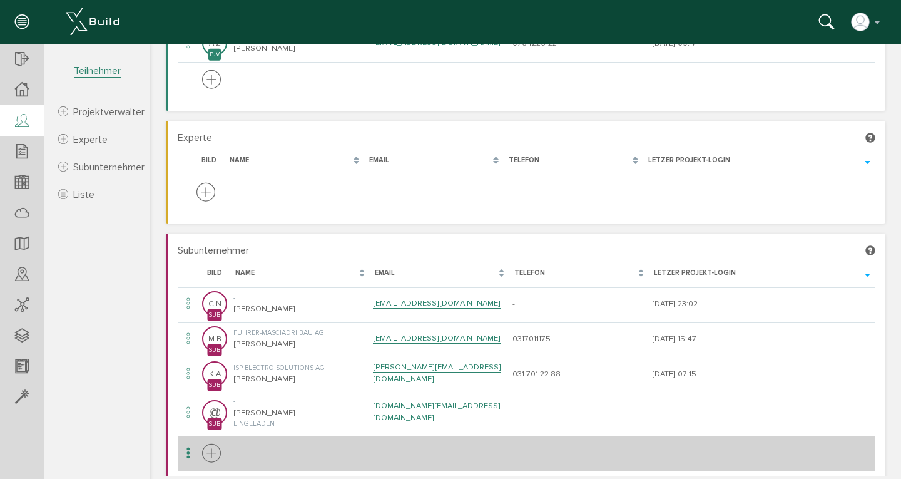
click at [212, 451] on icon at bounding box center [211, 454] width 19 height 23
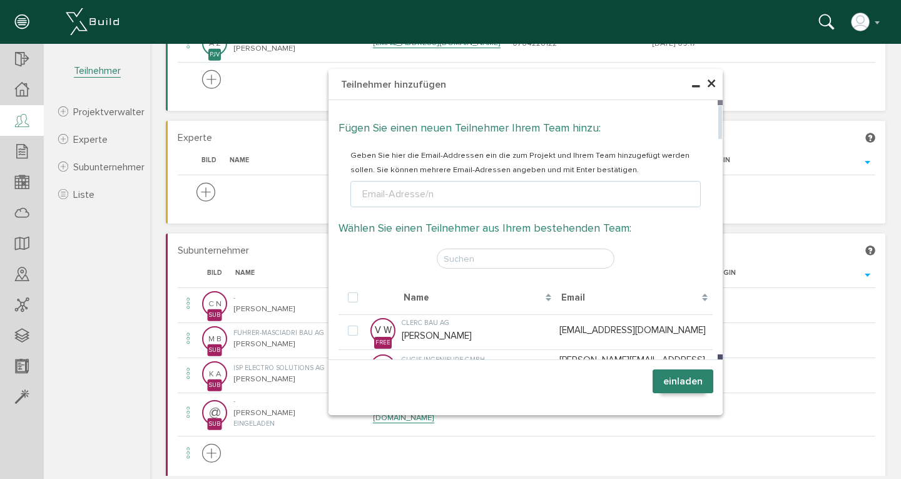
click at [413, 197] on div "Email-Adresse/n" at bounding box center [398, 194] width 76 height 15
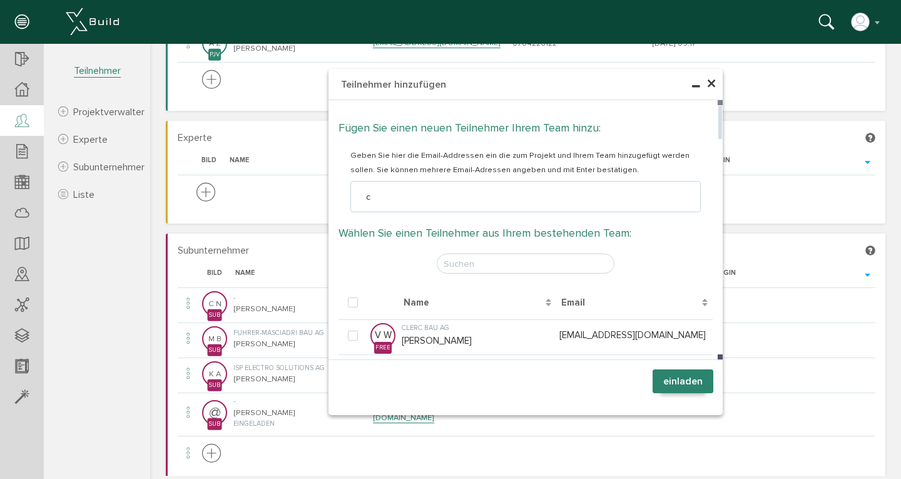
type input "cu"
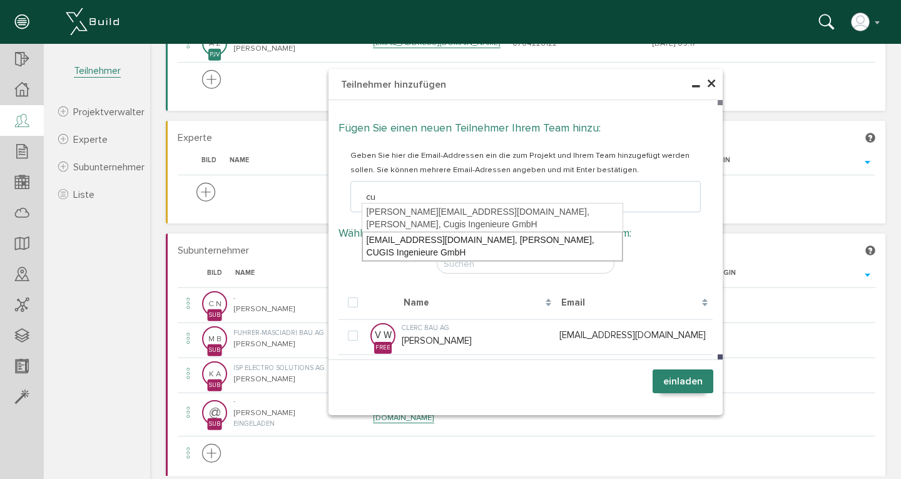
click at [427, 232] on div "info@cugis.ch, Haris Zulic, CUGIS Ingenieure GmbH" at bounding box center [492, 246] width 260 height 29
type textarea "info@cugis.ch"
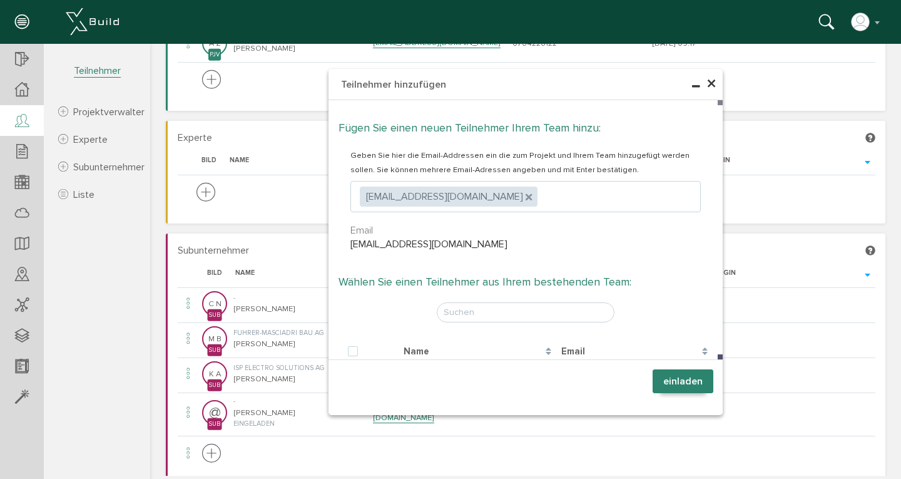
click at [672, 377] on button "einladen" at bounding box center [683, 381] width 61 height 24
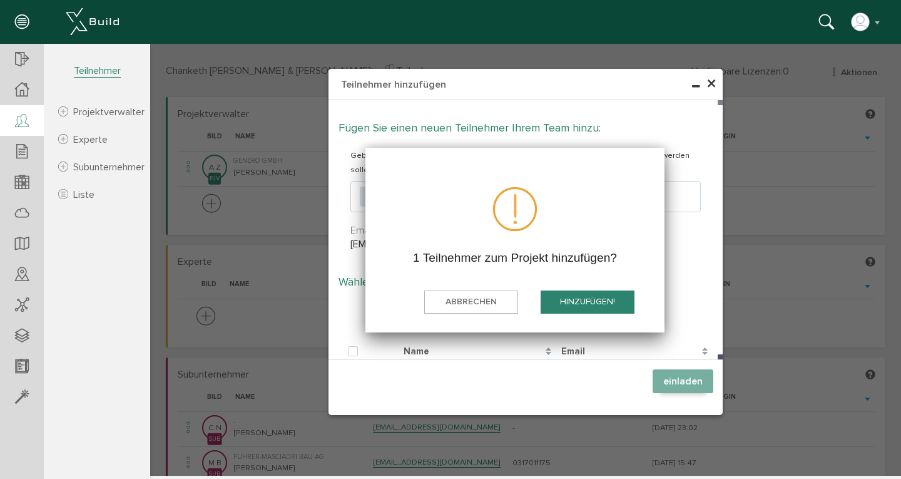
click at [597, 302] on button "hinzufügen!" at bounding box center [588, 301] width 94 height 23
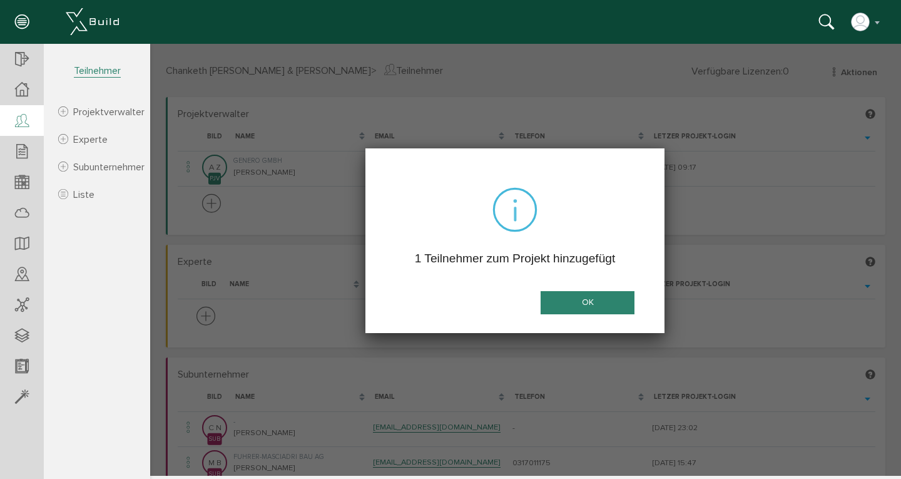
click at [597, 302] on button "OK" at bounding box center [588, 302] width 94 height 23
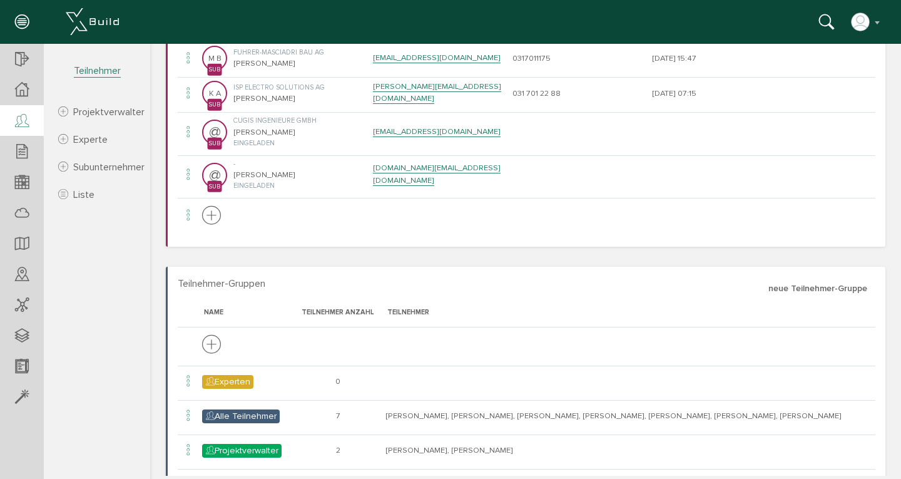
scroll to position [402, 0]
